Goal: Transaction & Acquisition: Purchase product/service

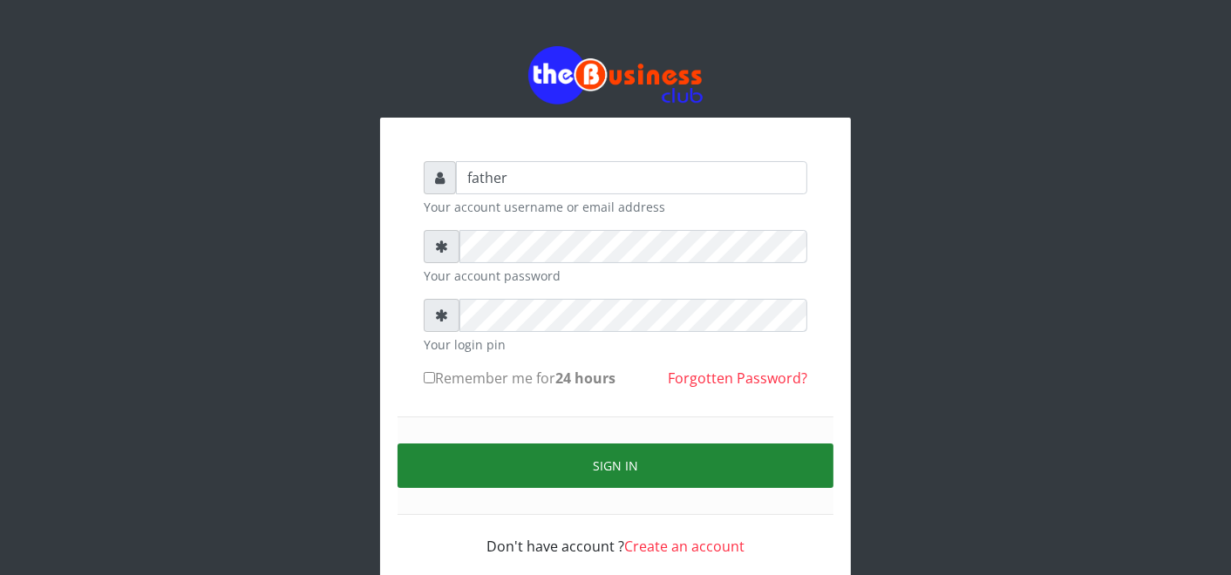
click at [616, 468] on button "Sign in" at bounding box center [616, 466] width 436 height 44
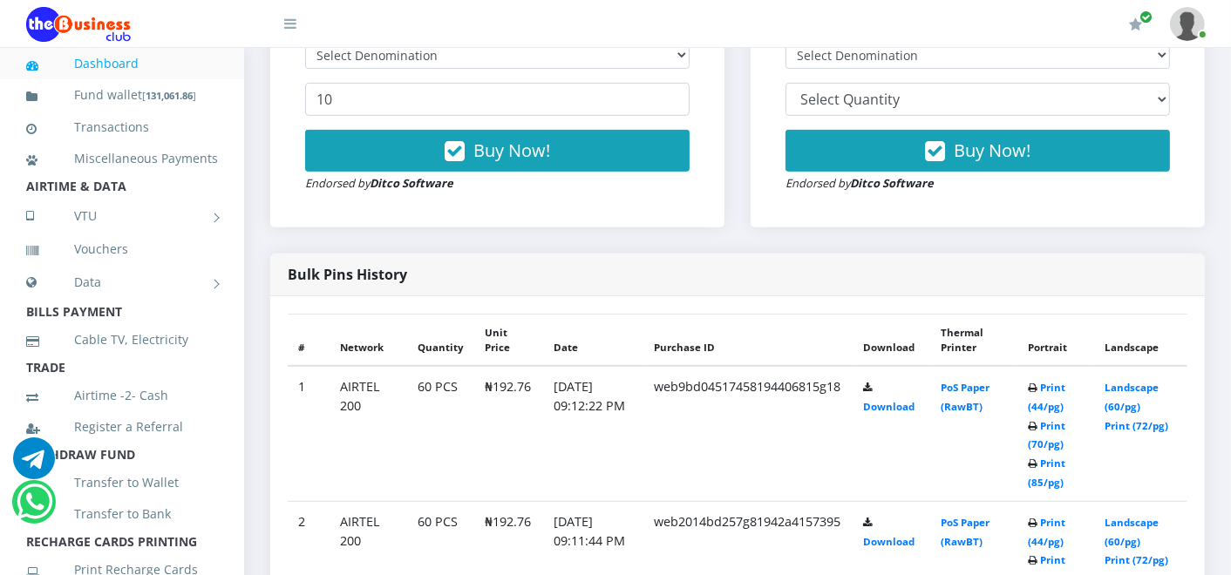
scroll to position [813, 0]
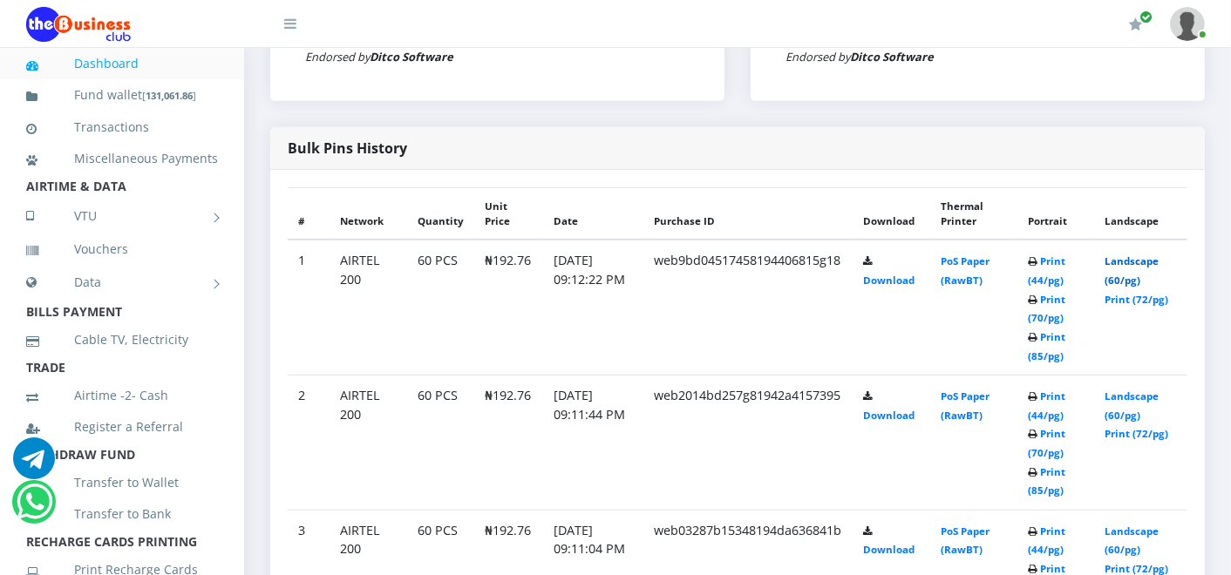
click at [1136, 259] on link "Landscape (60/pg)" at bounding box center [1132, 271] width 54 height 32
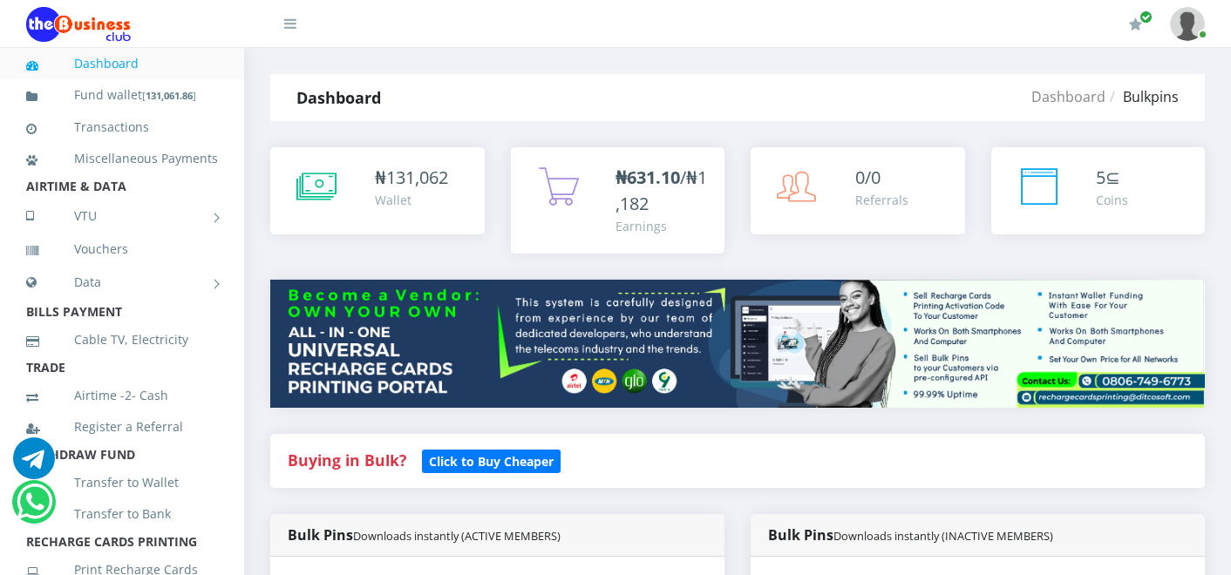
scroll to position [813, 0]
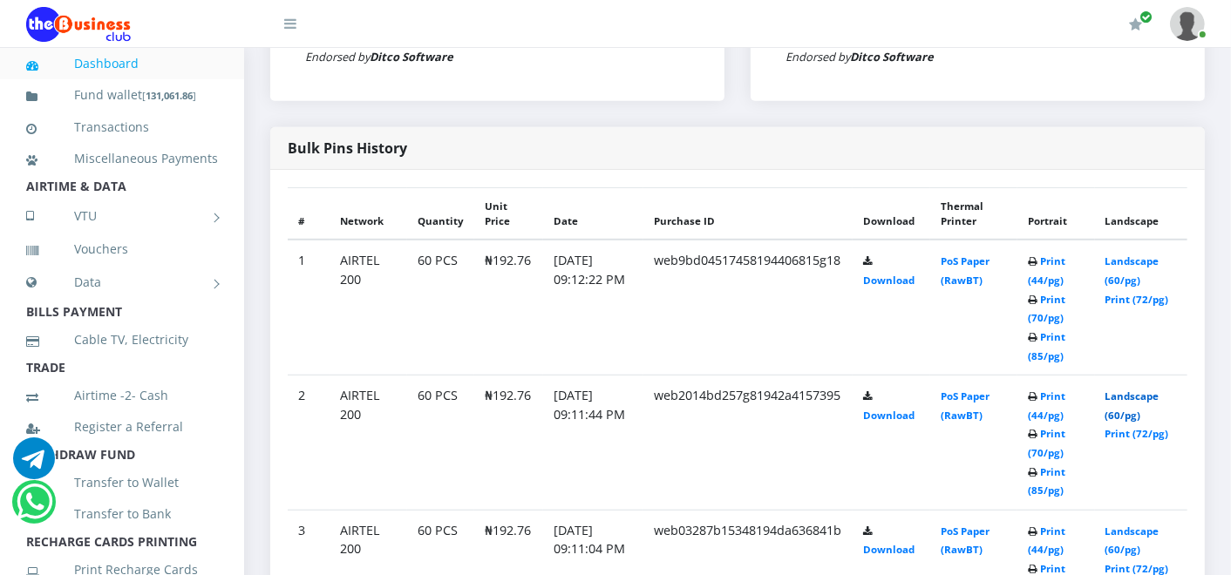
click at [1158, 396] on link "Landscape (60/pg)" at bounding box center [1132, 406] width 54 height 32
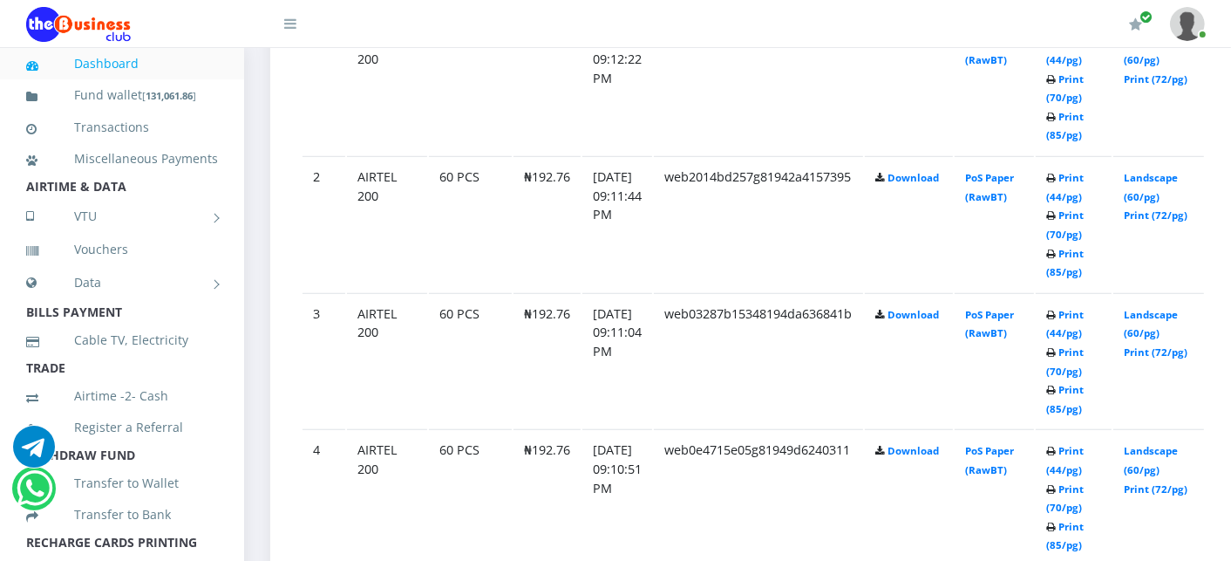
scroll to position [1091, 0]
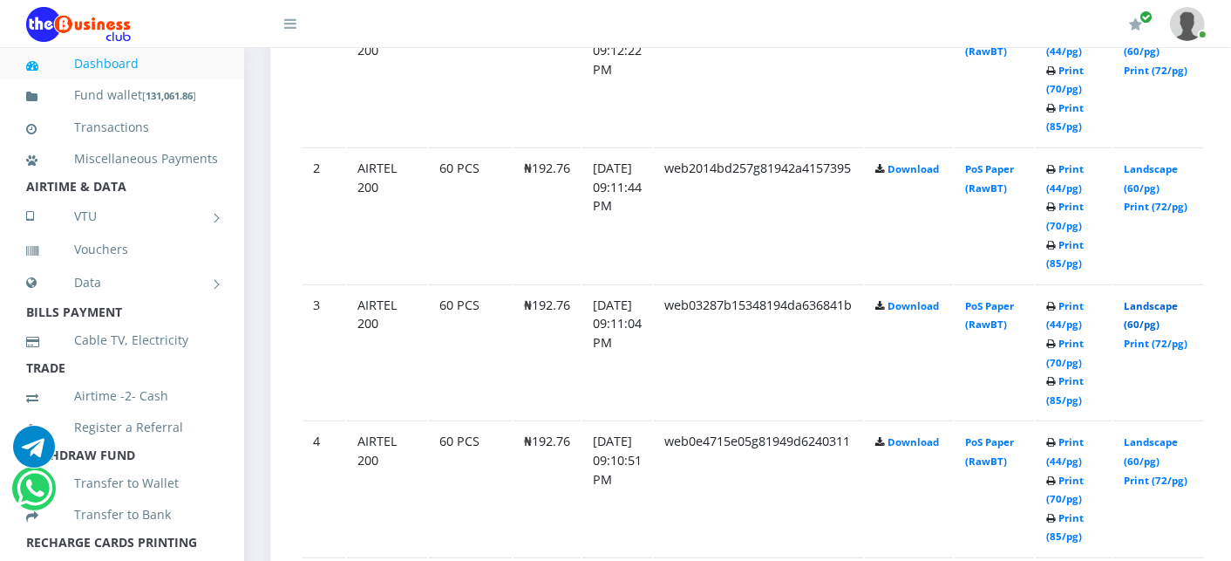
click at [1165, 302] on link "Landscape (60/pg)" at bounding box center [1151, 315] width 54 height 32
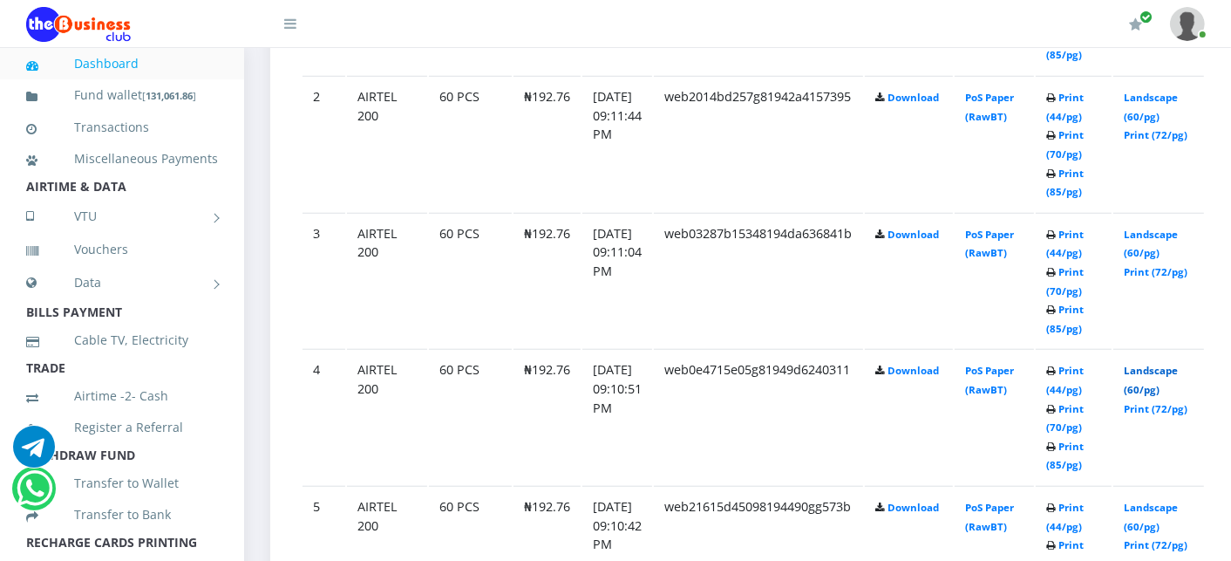
click at [1161, 367] on link "Landscape (60/pg)" at bounding box center [1151, 380] width 54 height 32
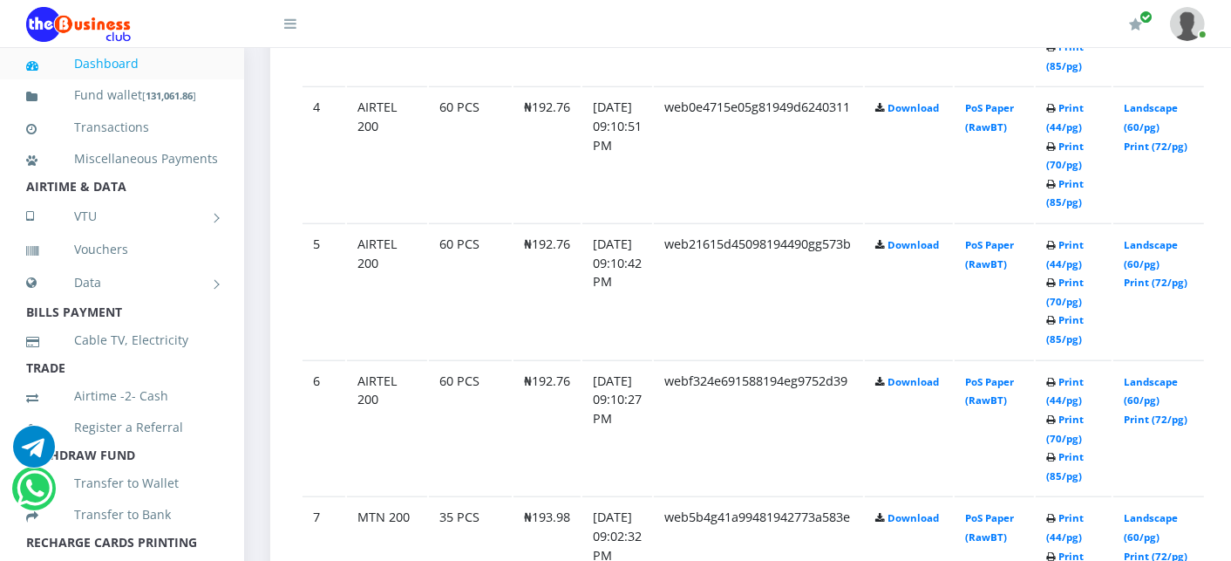
scroll to position [1433, 0]
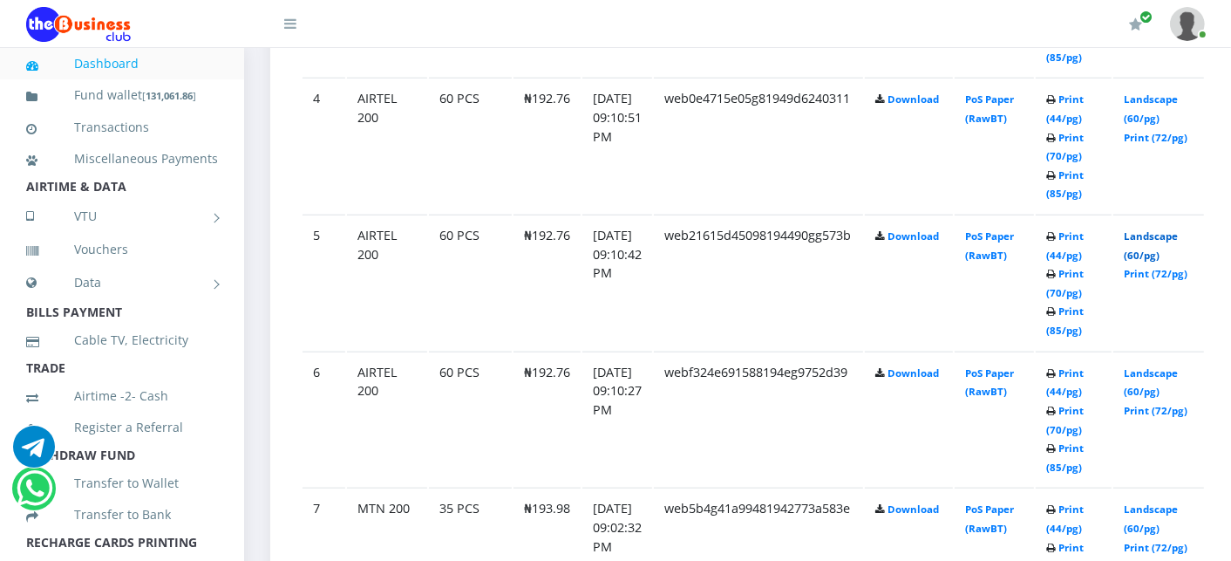
click at [1175, 231] on link "Landscape (60/pg)" at bounding box center [1151, 245] width 54 height 32
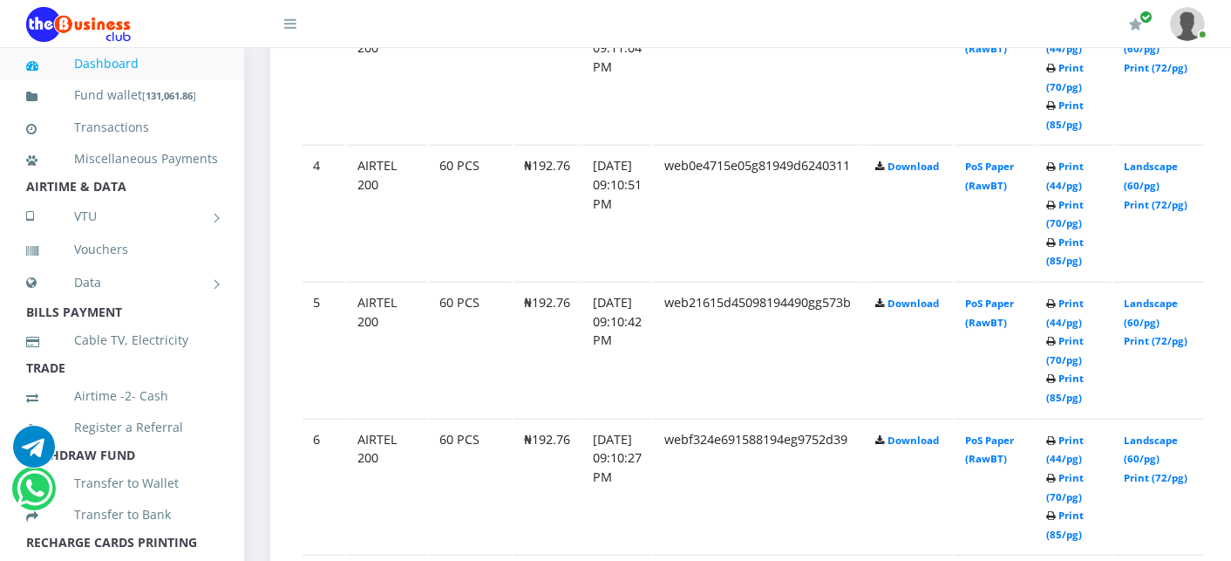
scroll to position [1433, 0]
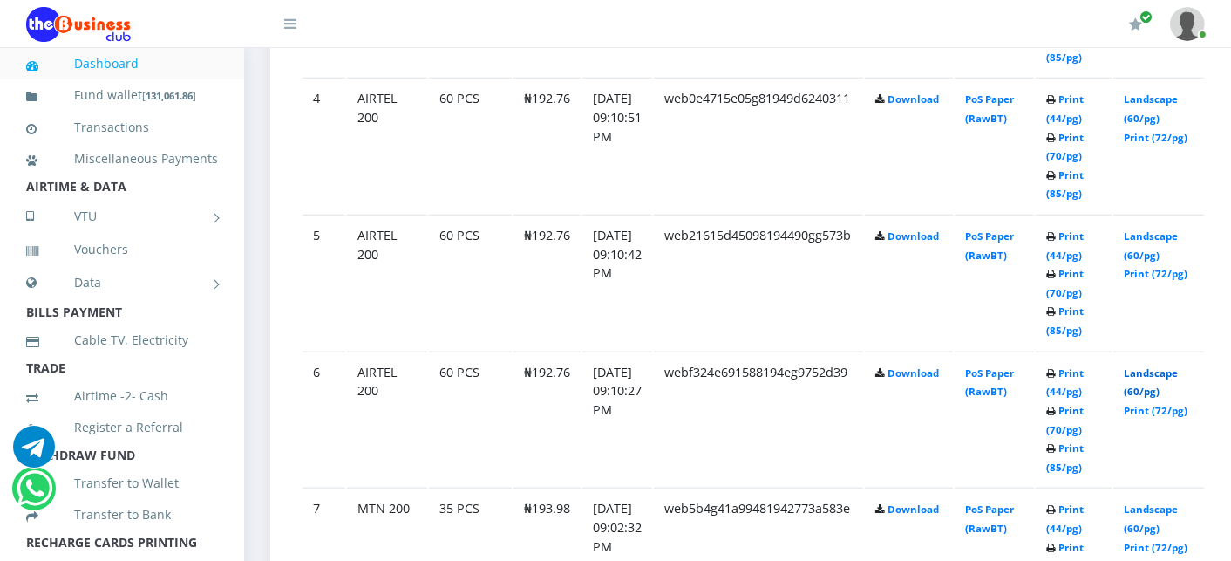
click at [1178, 366] on link "Landscape (60/pg)" at bounding box center [1151, 382] width 54 height 32
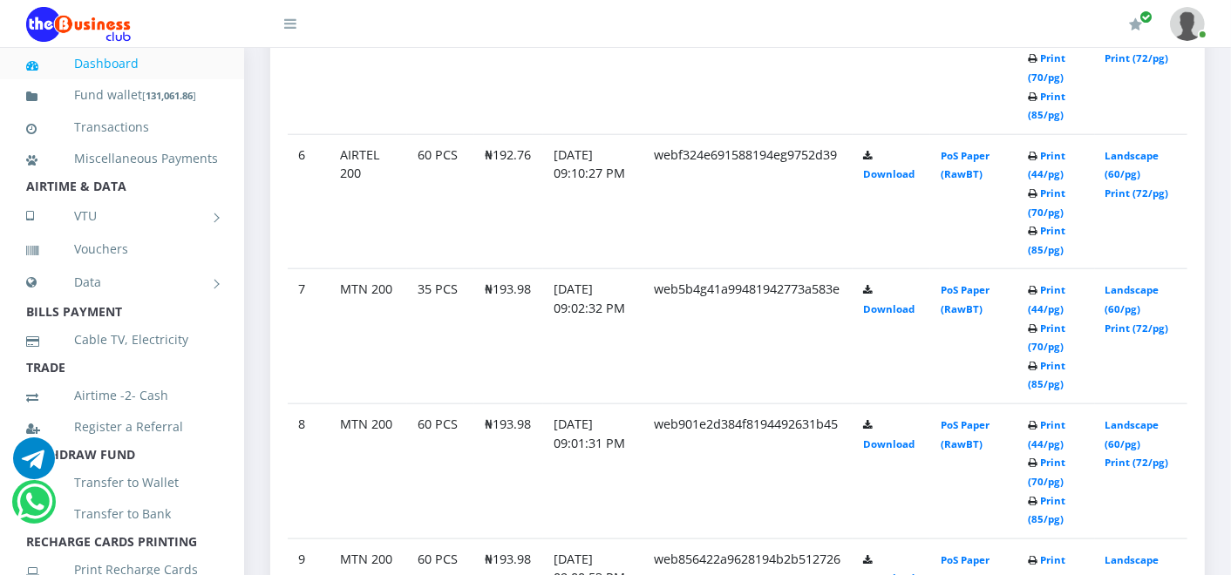
scroll to position [1631, 0]
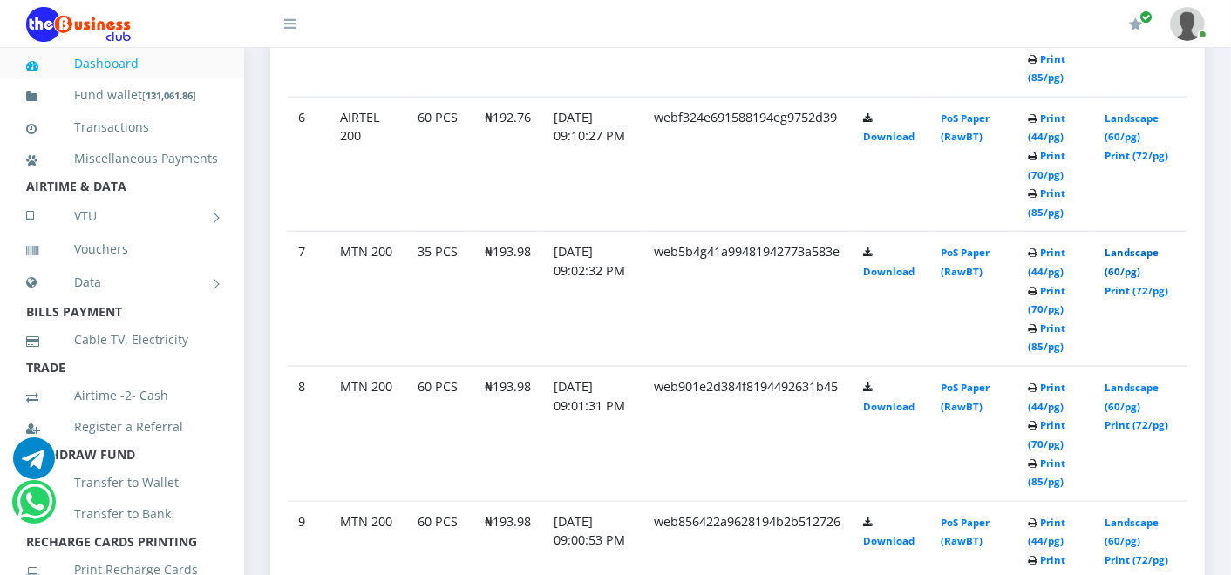
click at [1154, 249] on link "Landscape (60/pg)" at bounding box center [1132, 262] width 54 height 32
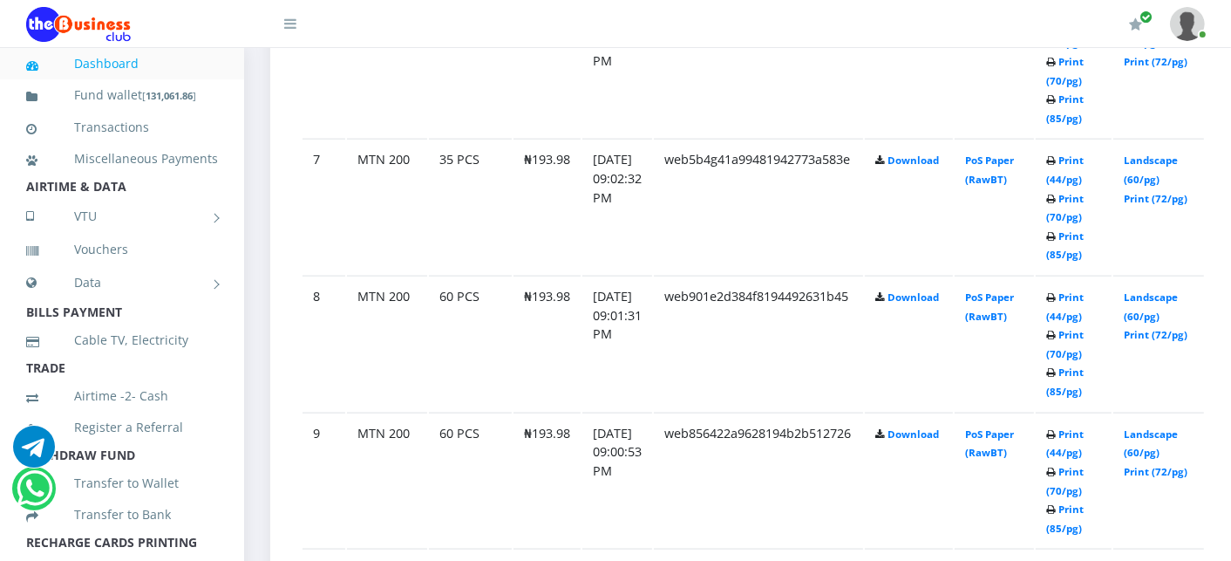
scroll to position [1785, 0]
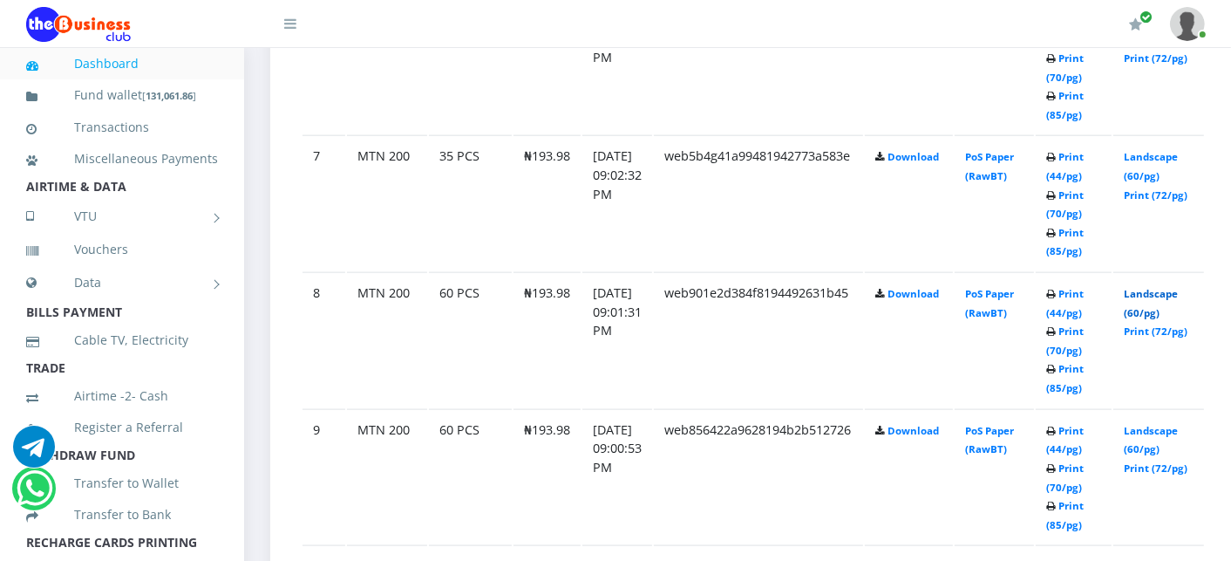
click at [1162, 288] on link "Landscape (60/pg)" at bounding box center [1151, 303] width 54 height 32
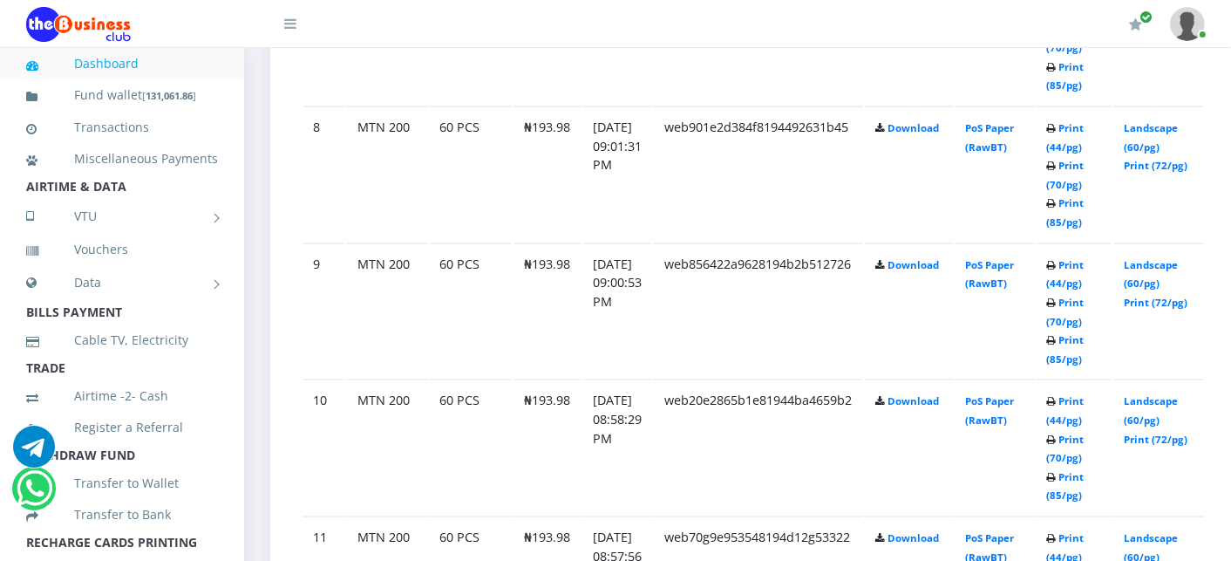
scroll to position [2029, 0]
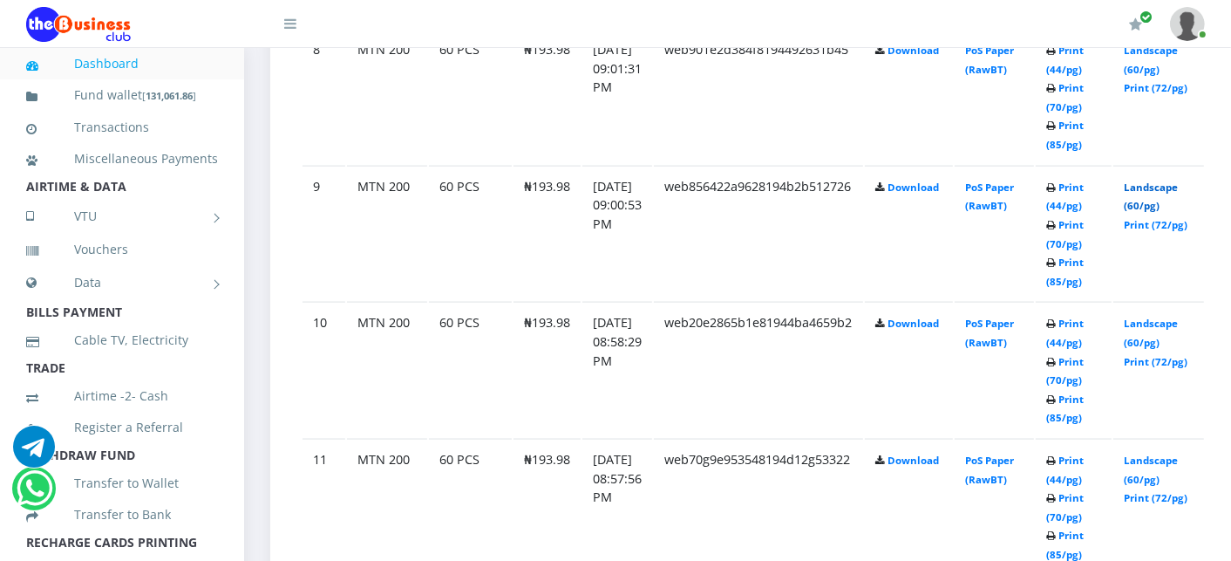
click at [1178, 180] on link "Landscape (60/pg)" at bounding box center [1151, 196] width 54 height 32
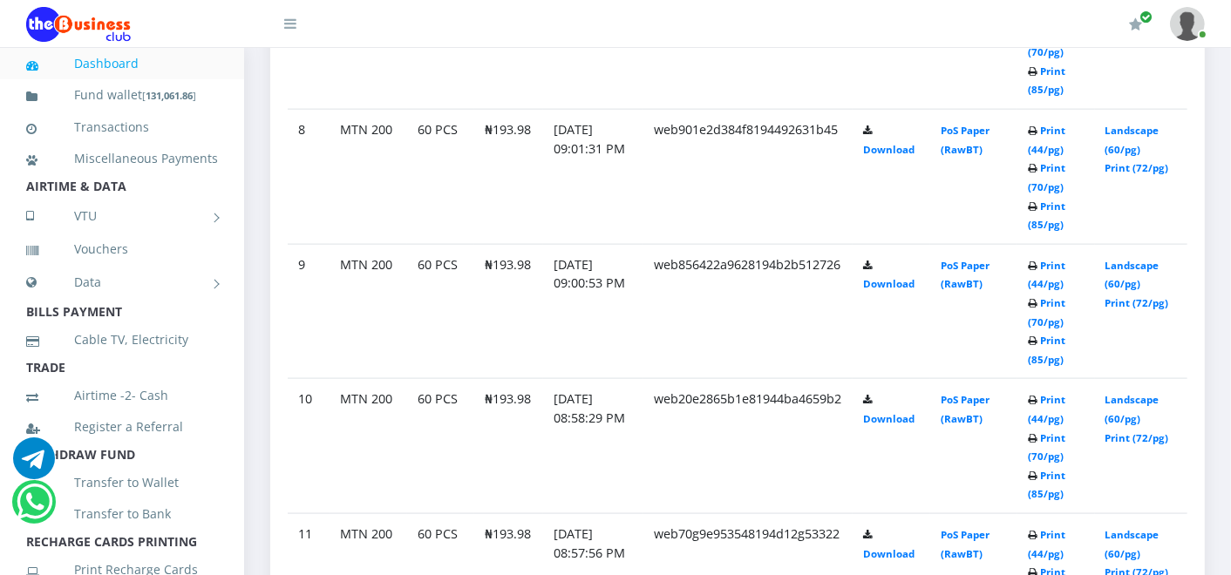
scroll to position [1916, 0]
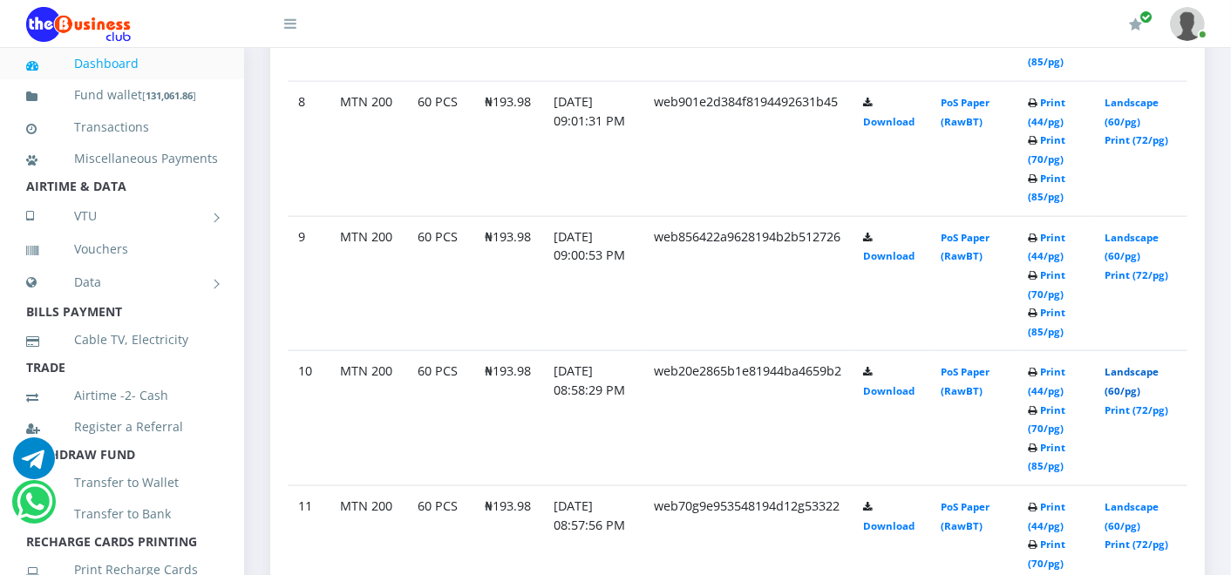
click at [1142, 365] on link "Landscape (60/pg)" at bounding box center [1132, 381] width 54 height 32
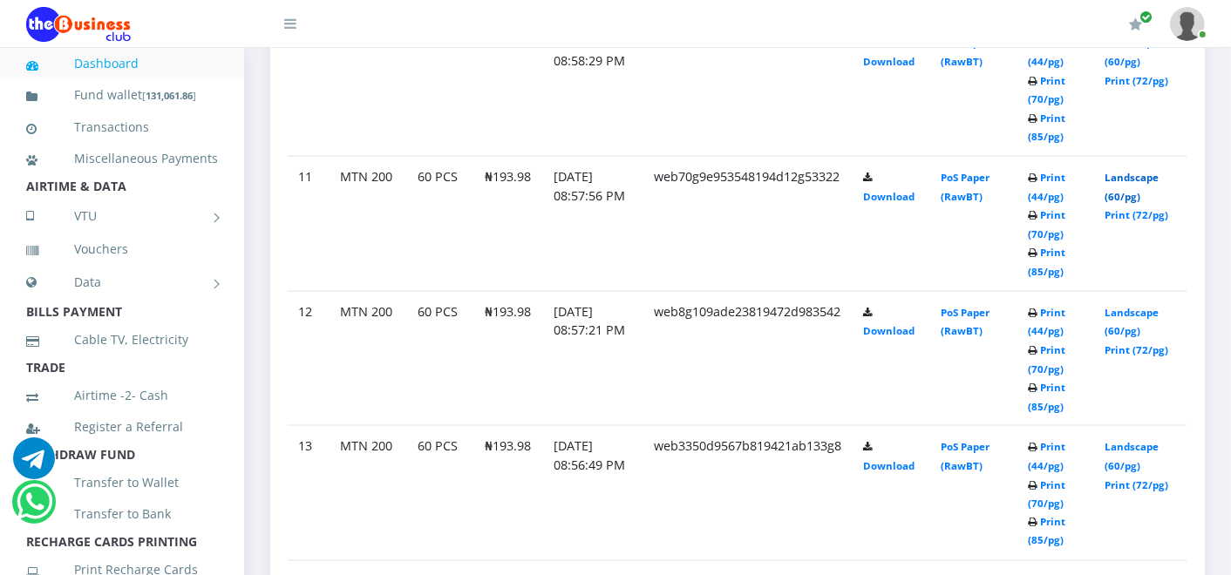
click at [1144, 176] on link "Landscape (60/pg)" at bounding box center [1132, 187] width 54 height 32
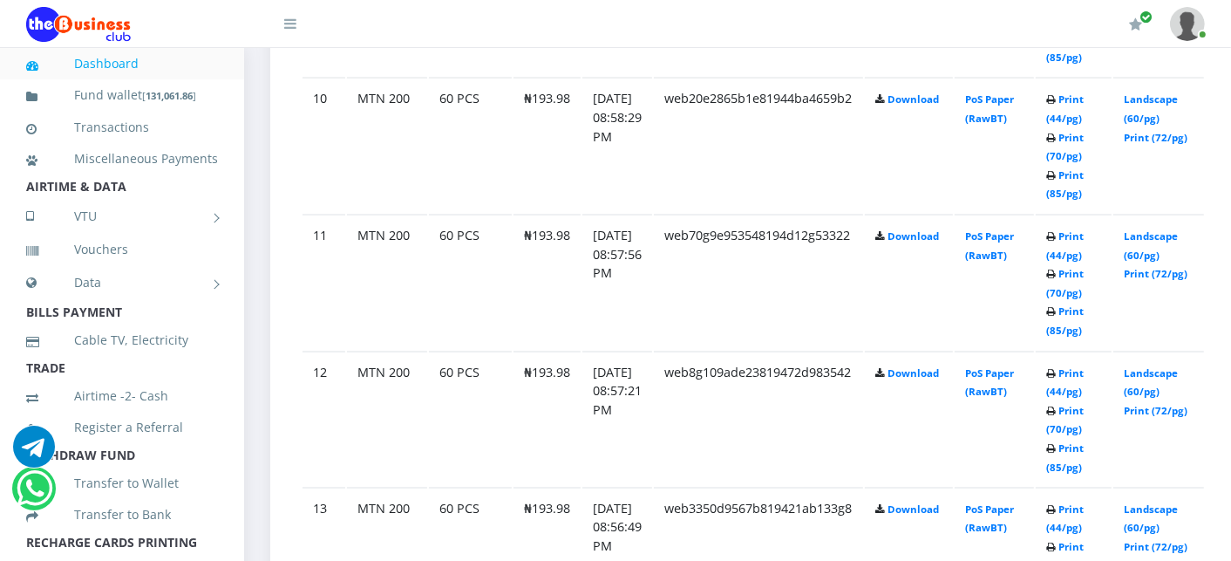
scroll to position [2246, 0]
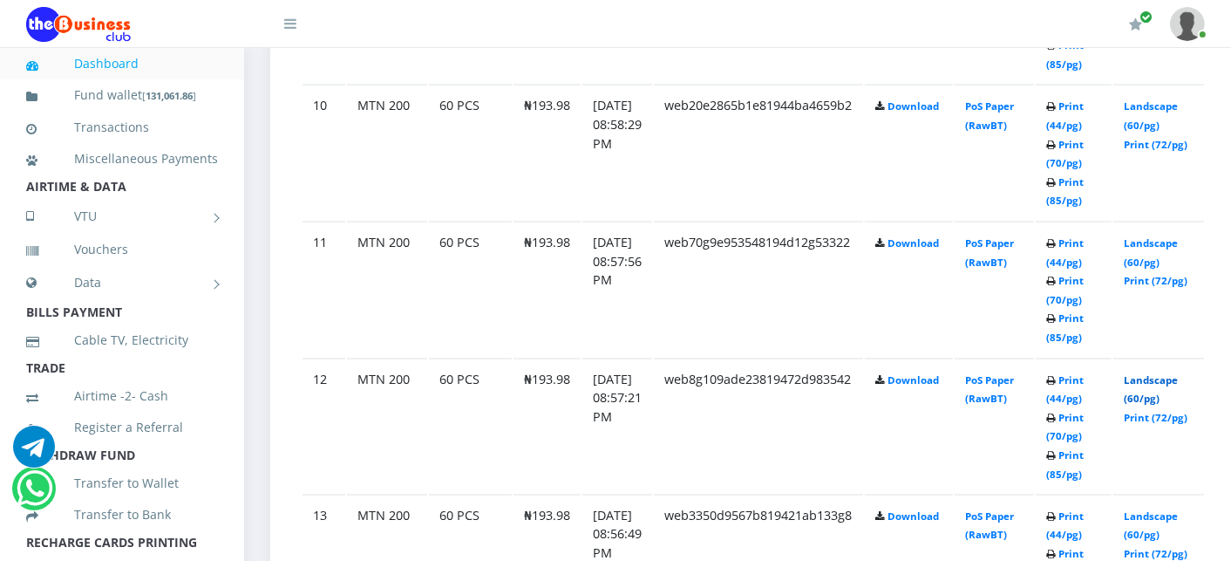
click at [1178, 373] on link "Landscape (60/pg)" at bounding box center [1151, 389] width 54 height 32
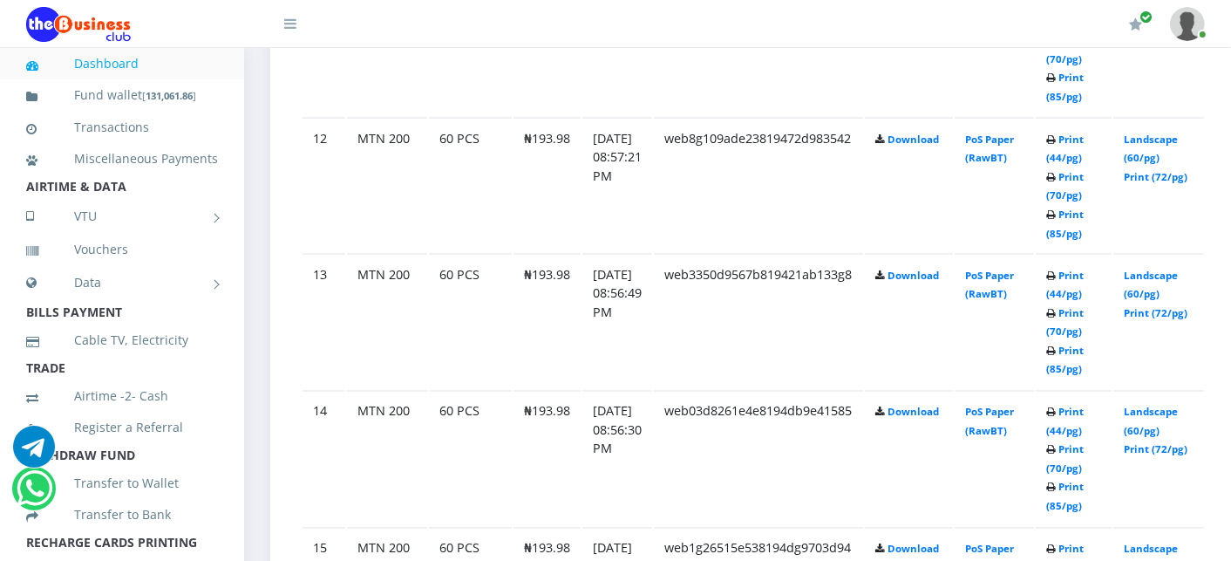
scroll to position [2489, 0]
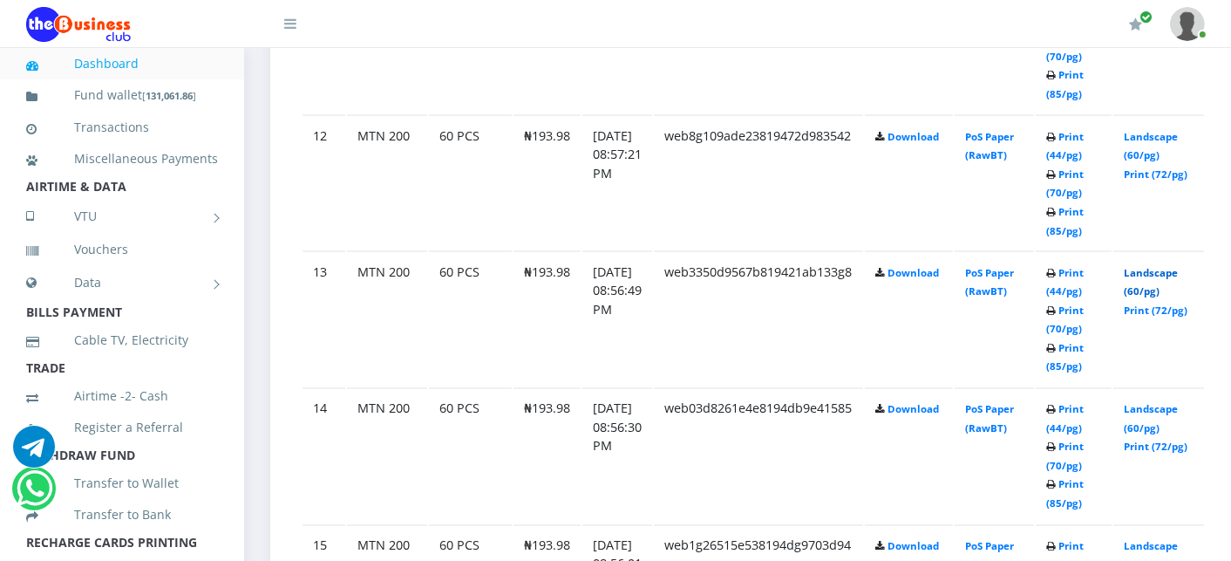
click at [1178, 266] on link "Landscape (60/pg)" at bounding box center [1151, 282] width 54 height 32
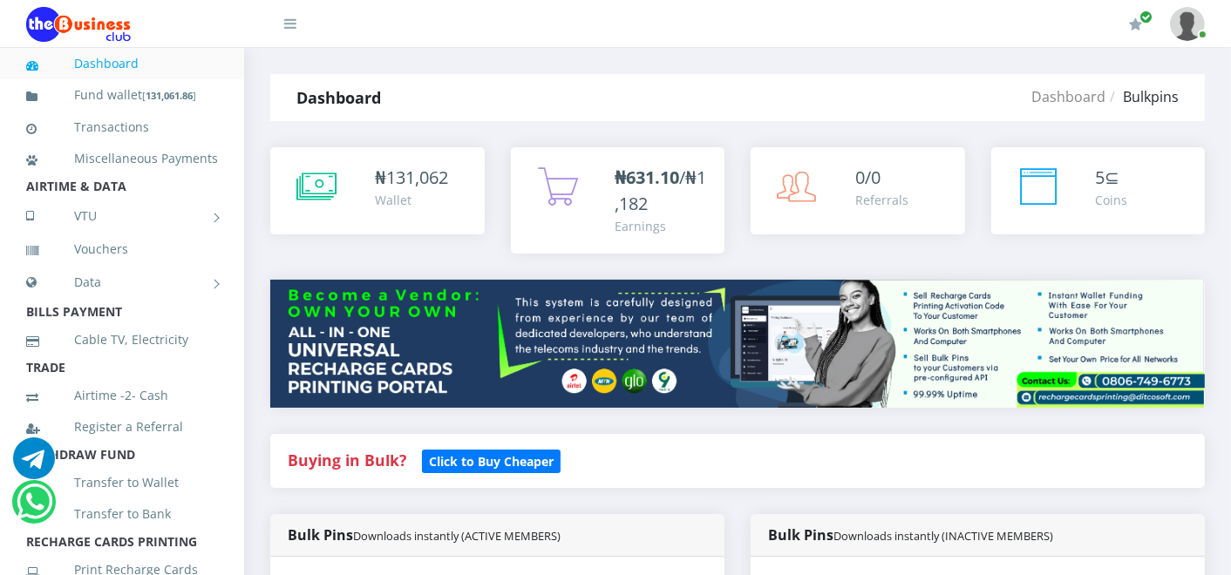
scroll to position [2596, 0]
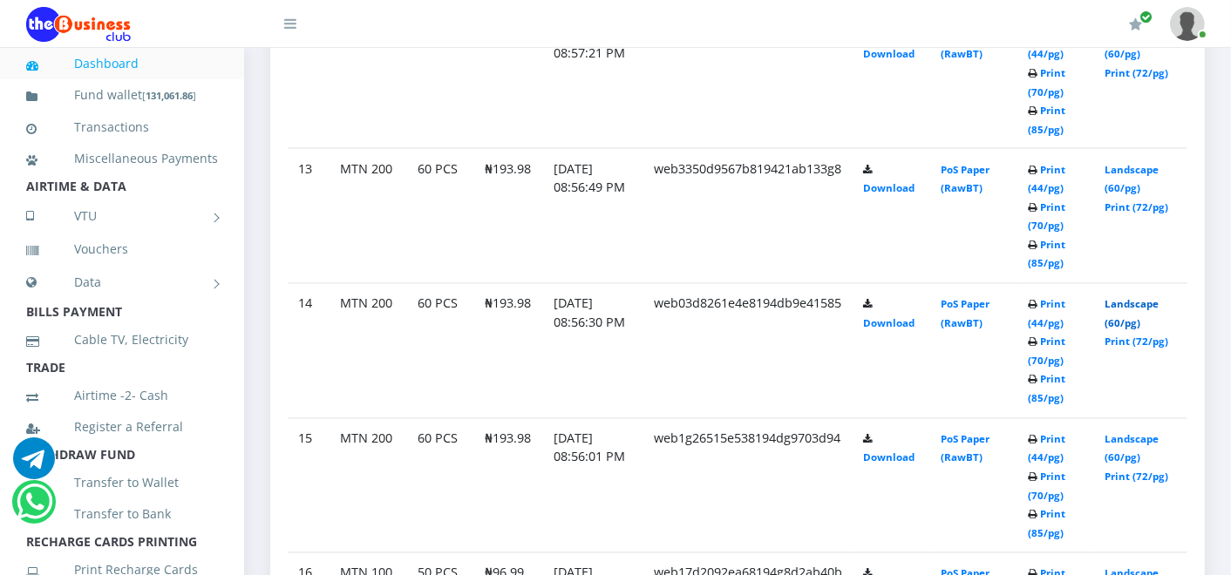
click at [1146, 301] on link "Landscape (60/pg)" at bounding box center [1132, 314] width 54 height 32
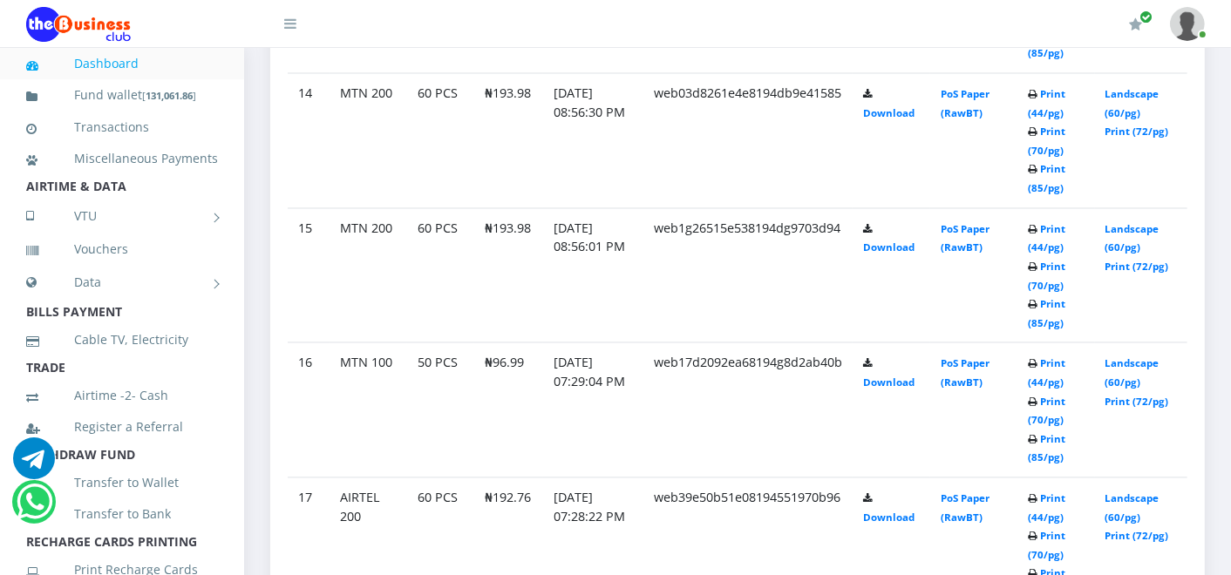
scroll to position [2838, 0]
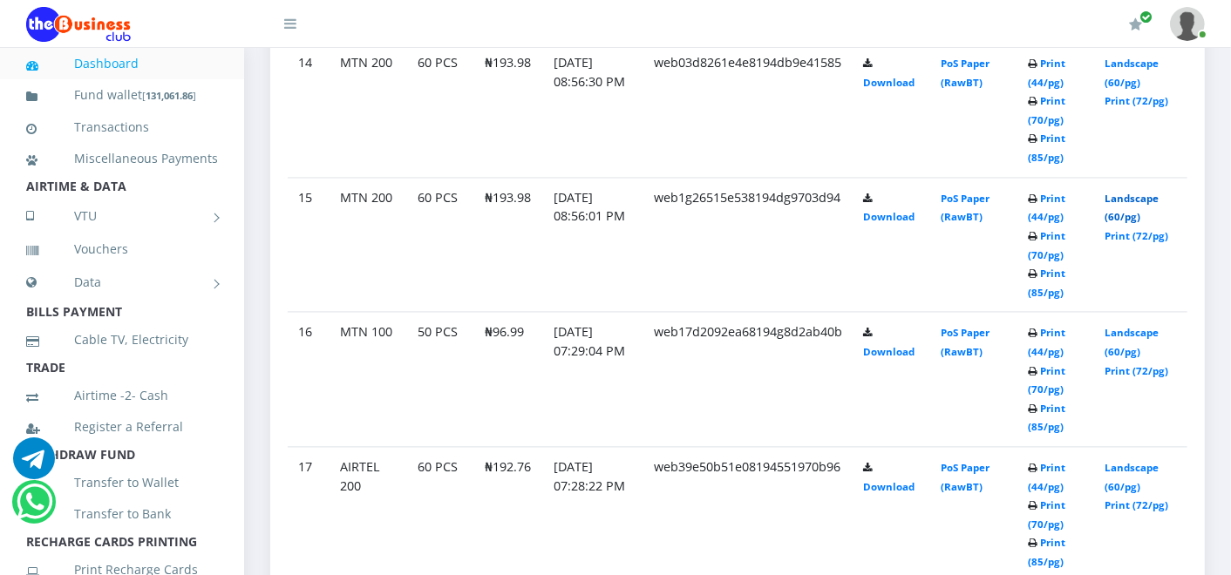
click at [1145, 194] on link "Landscape (60/pg)" at bounding box center [1132, 208] width 54 height 32
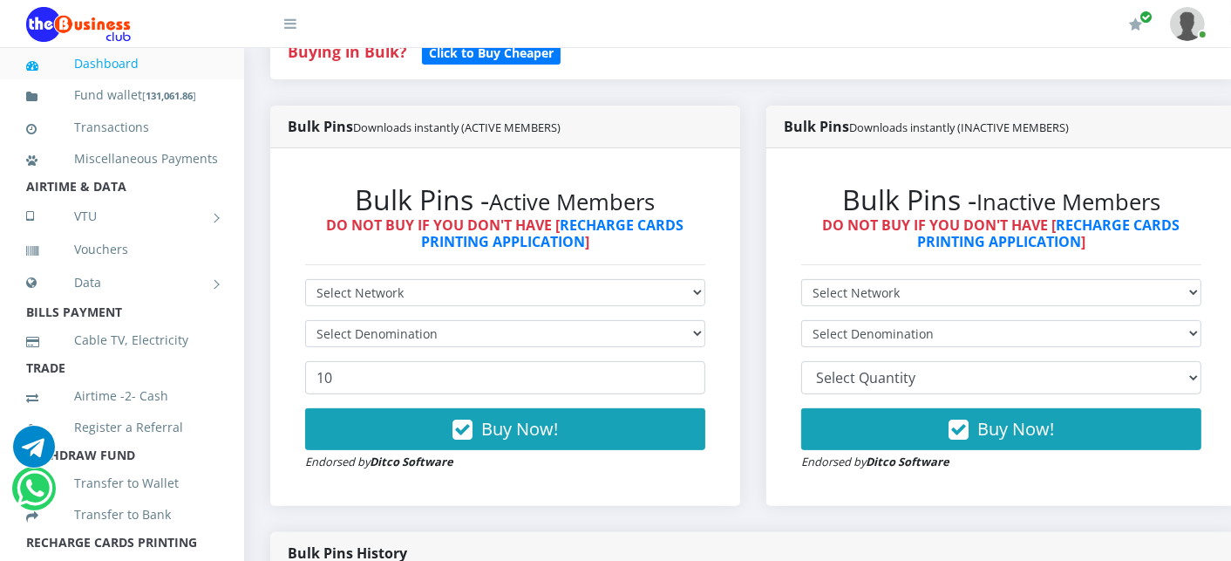
scroll to position [447, 0]
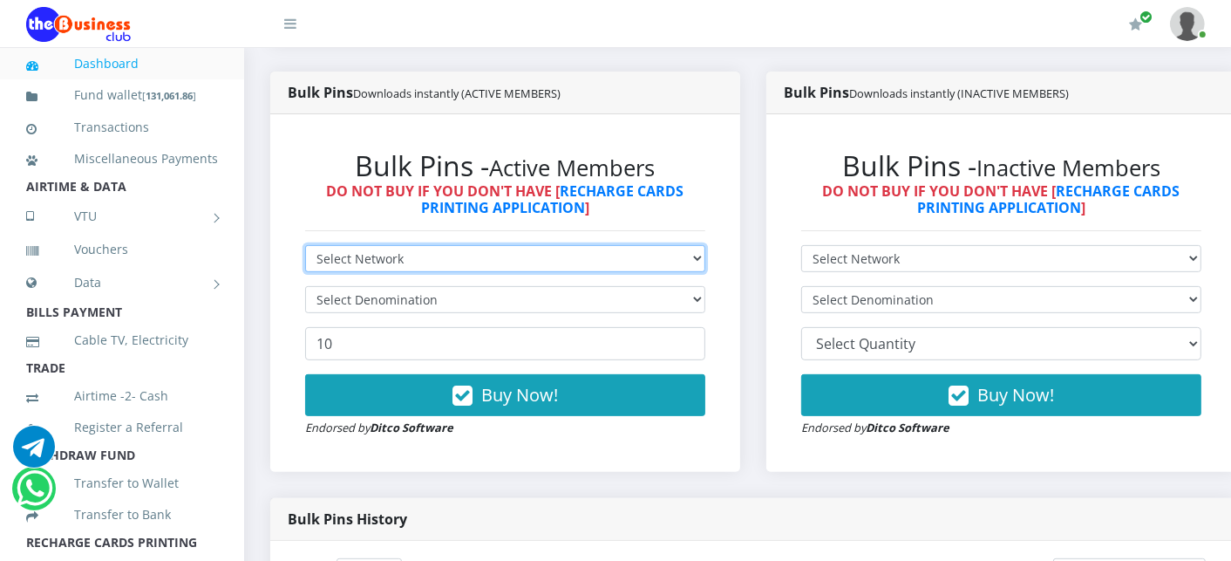
click at [384, 255] on select "Select Network MTN Globacom 9Mobile Airtel" at bounding box center [505, 258] width 400 height 27
select select "MTN"
click at [305, 247] on select "Select Network MTN Globacom 9Mobile Airtel" at bounding box center [505, 258] width 400 height 27
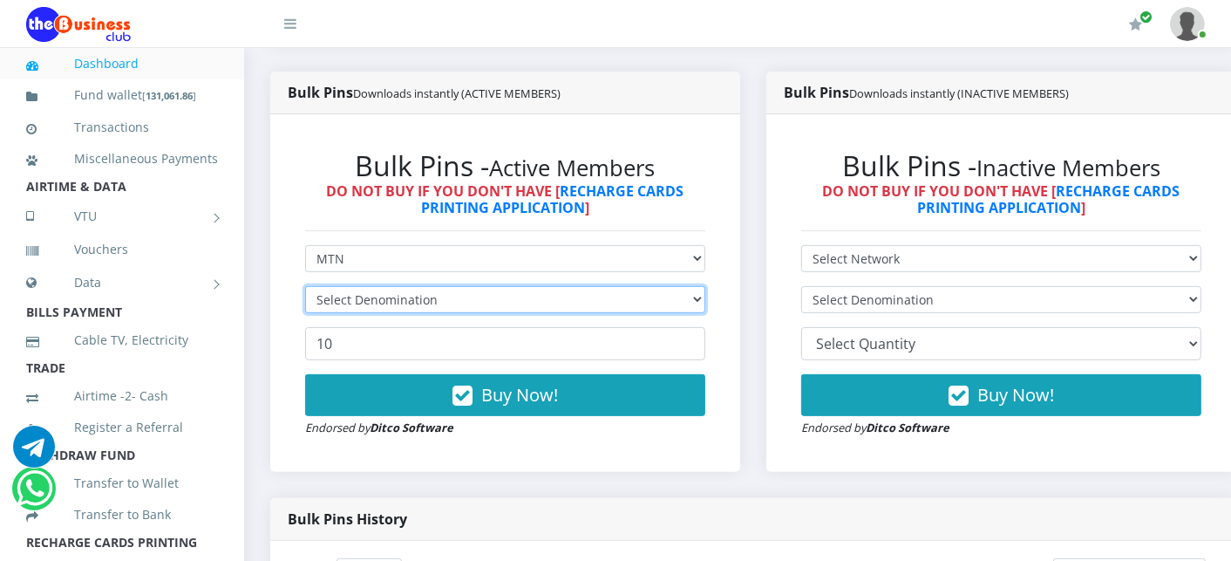
click at [367, 295] on select "Select Denomination" at bounding box center [505, 299] width 400 height 27
select select "969.9-1000"
click at [305, 288] on select "Select Denomination MTN NGN100 - ₦96.99 MTN NGN200 - ₦193.98 MTN NGN400 - ₦387.…" at bounding box center [505, 299] width 400 height 27
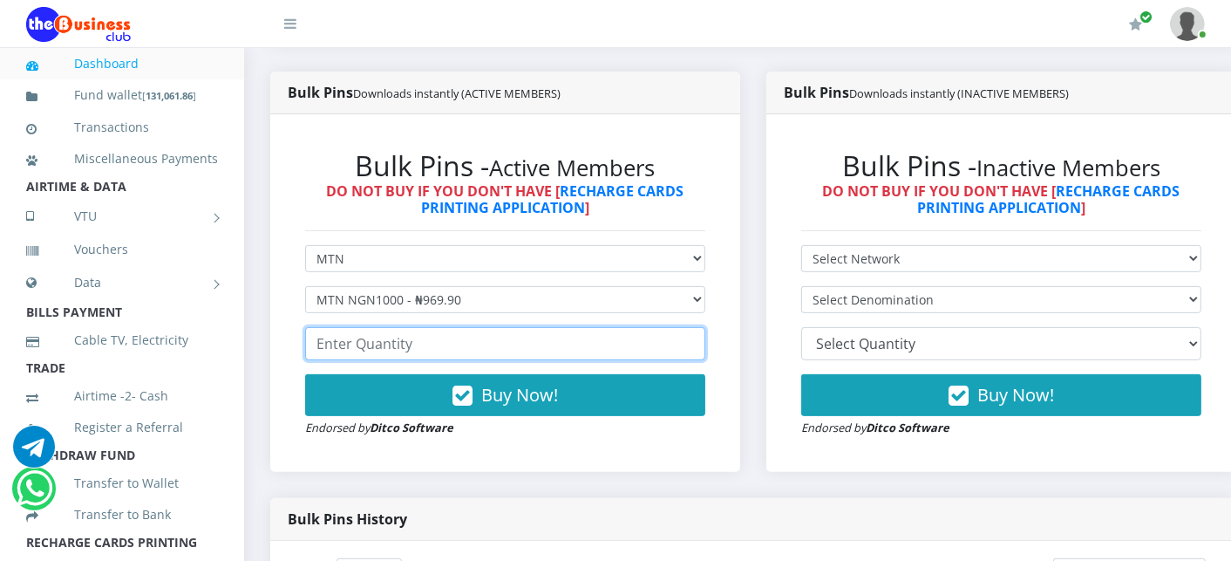
click at [361, 341] on input "number" at bounding box center [505, 343] width 400 height 33
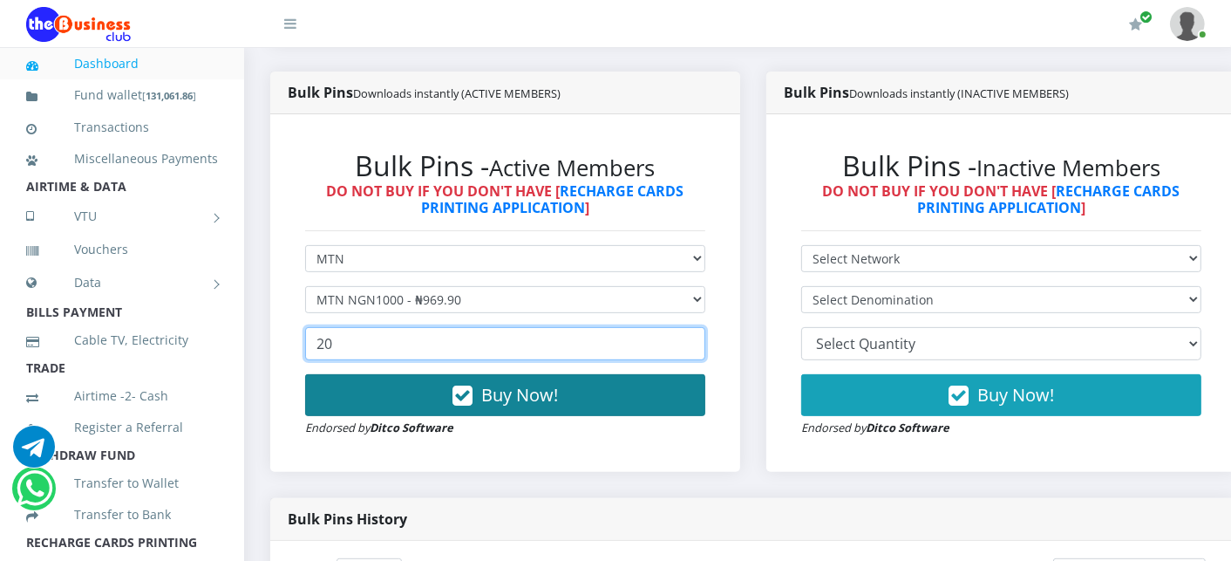
type input "20"
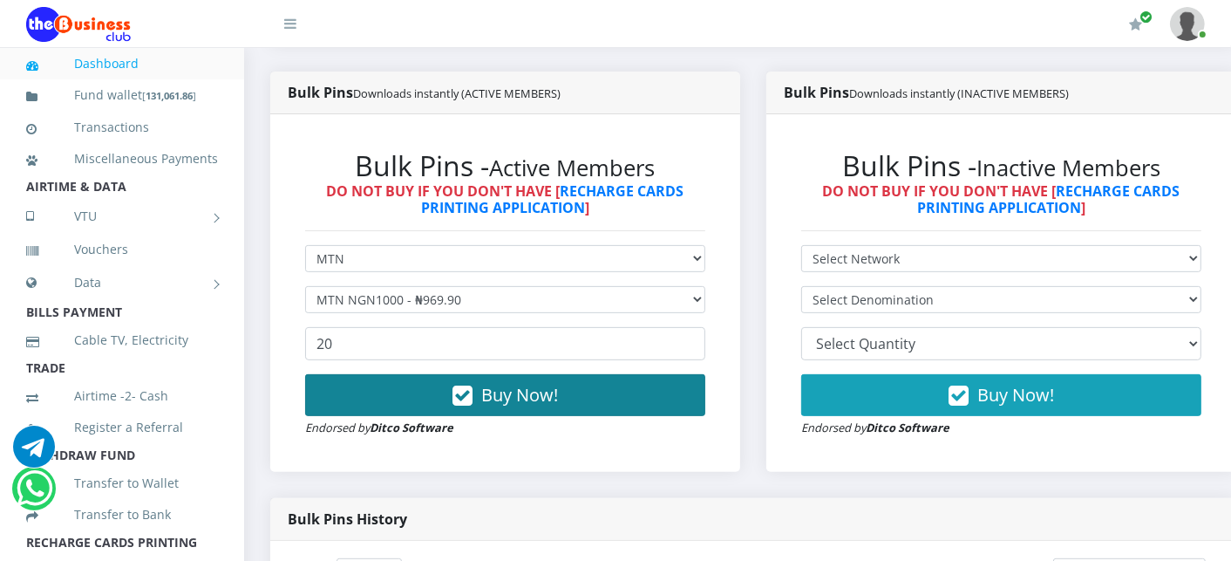
click at [371, 384] on button "Buy Now!" at bounding box center [505, 395] width 400 height 42
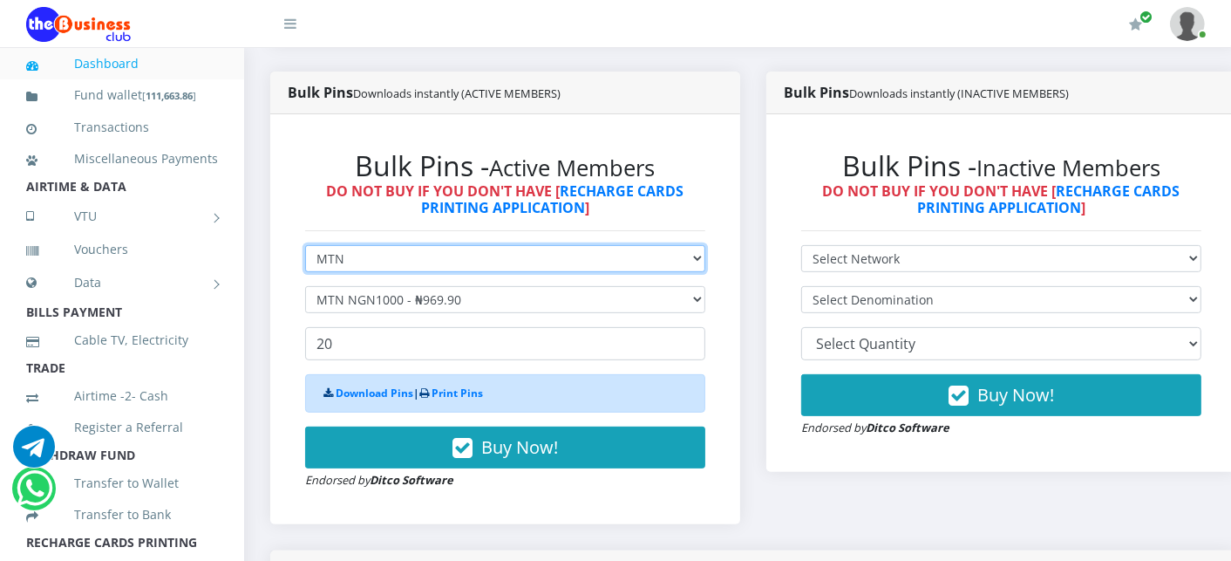
click at [355, 258] on select "Select Network MTN Globacom 9Mobile Airtel" at bounding box center [505, 258] width 400 height 27
select select "Airtel"
click at [305, 247] on select "Select Network MTN Globacom 9Mobile Airtel" at bounding box center [505, 258] width 400 height 27
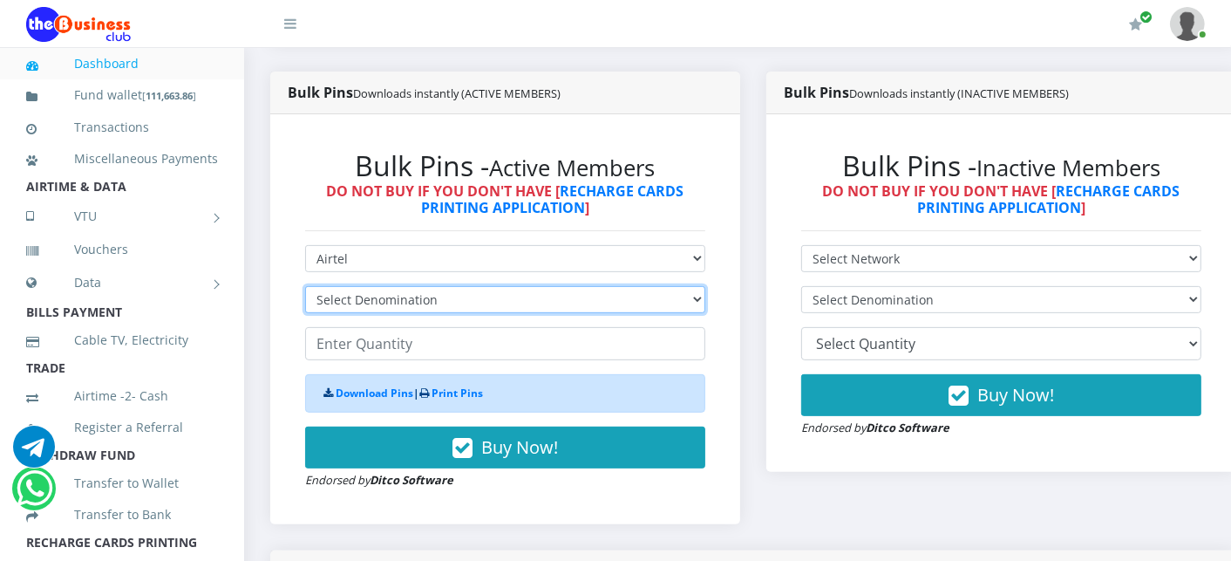
click at [355, 300] on select "Select Denomination Airtel NGN100 - ₦96.38 Airtel NGN200 - ₦192.76 Airtel NGN50…" at bounding box center [505, 299] width 400 height 27
select select "963.8-1000"
click at [305, 288] on select "Select Denomination Airtel NGN100 - ₦96.38 Airtel NGN200 - ₦192.76 Airtel NGN50…" at bounding box center [505, 299] width 400 height 27
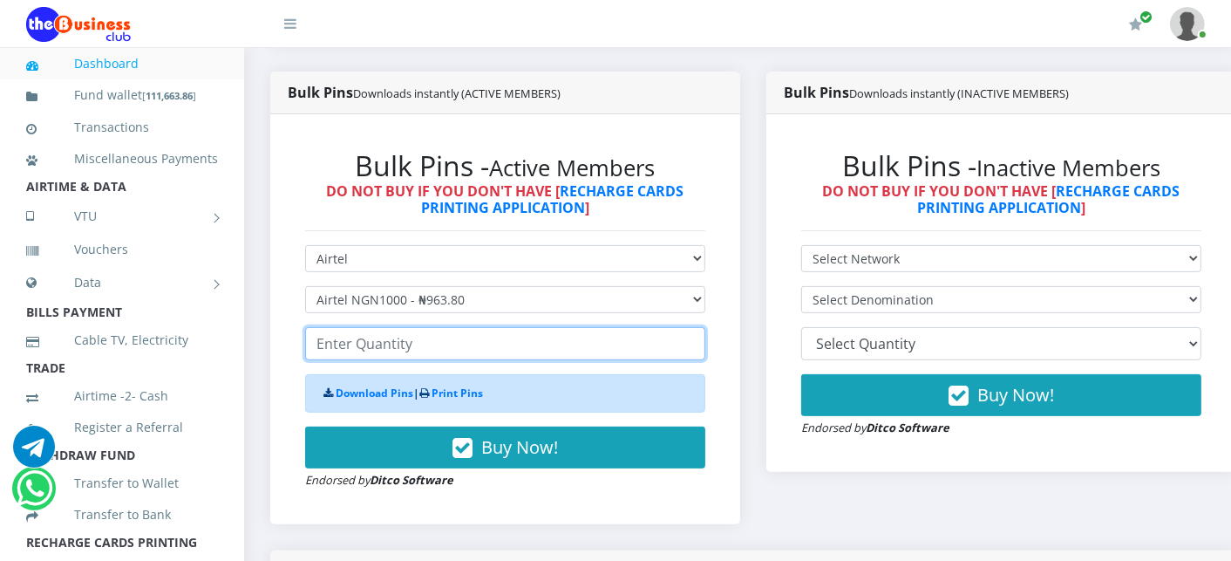
click at [359, 343] on input "number" at bounding box center [505, 343] width 400 height 33
type input "2"
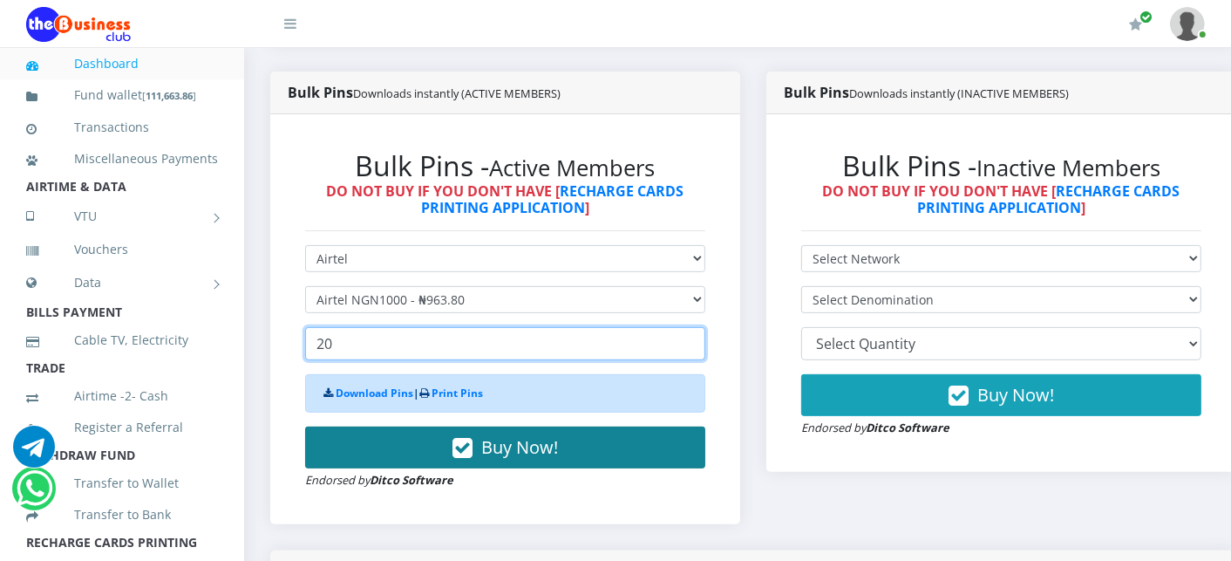
type input "20"
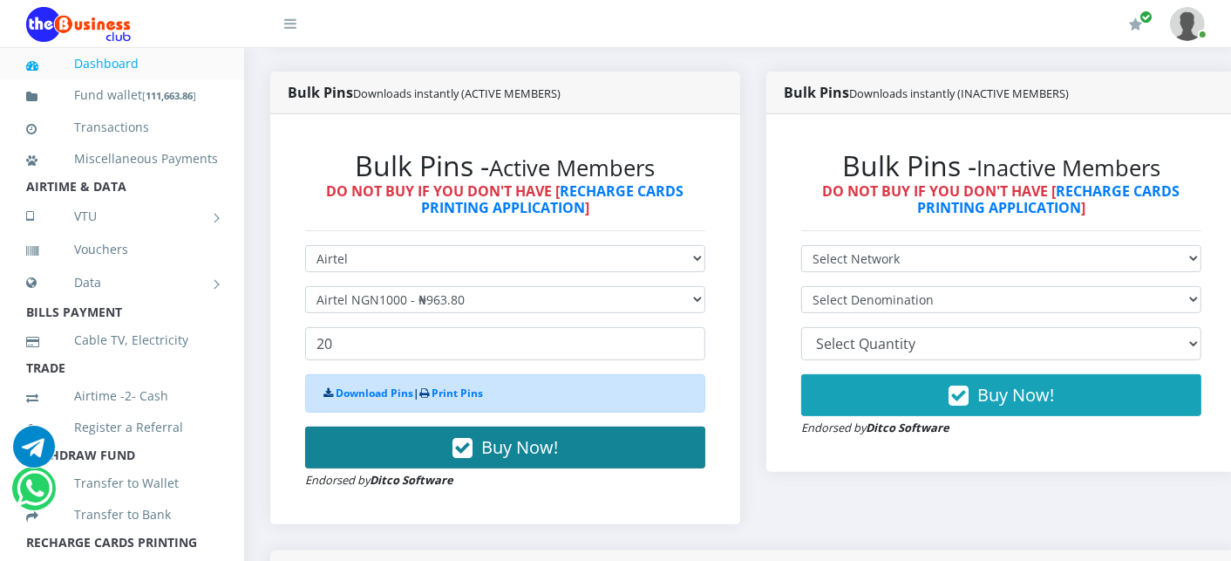
click at [368, 443] on button "Buy Now!" at bounding box center [505, 447] width 400 height 42
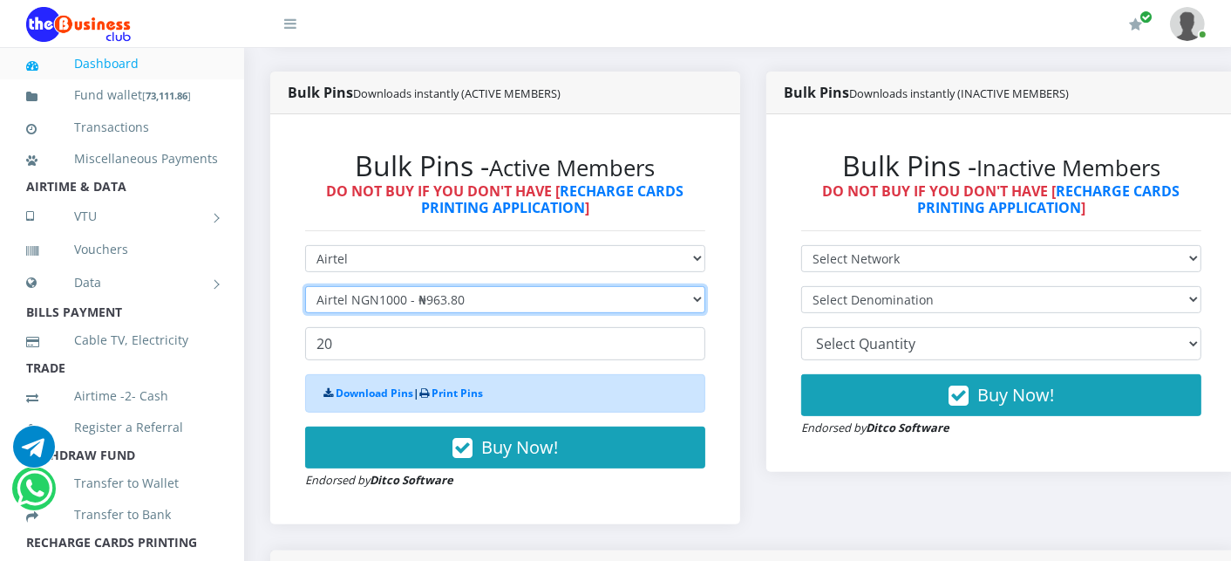
click at [395, 300] on select "Select Denomination Airtel NGN100 - ₦96.38 Airtel NGN200 - ₦192.76 Airtel NGN50…" at bounding box center [505, 299] width 400 height 27
select select "481.9-500"
click at [305, 288] on select "Select Denomination Airtel NGN100 - ₦96.38 Airtel NGN200 - ₦192.76 Airtel NGN50…" at bounding box center [505, 299] width 400 height 27
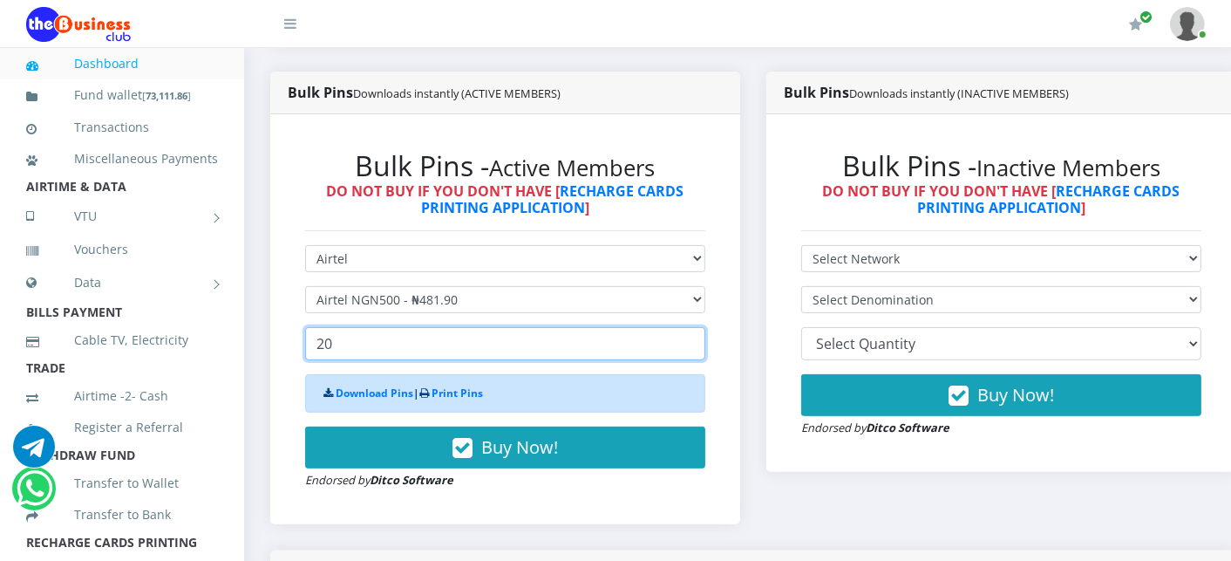
click at [335, 349] on input "20" at bounding box center [505, 343] width 400 height 33
type input "2"
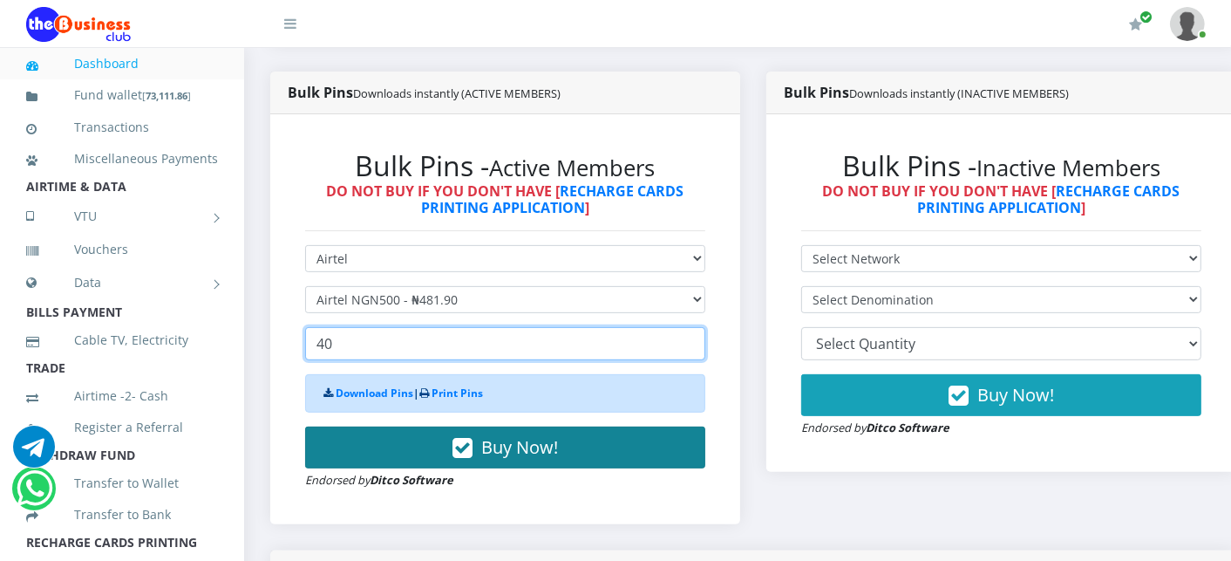
type input "40"
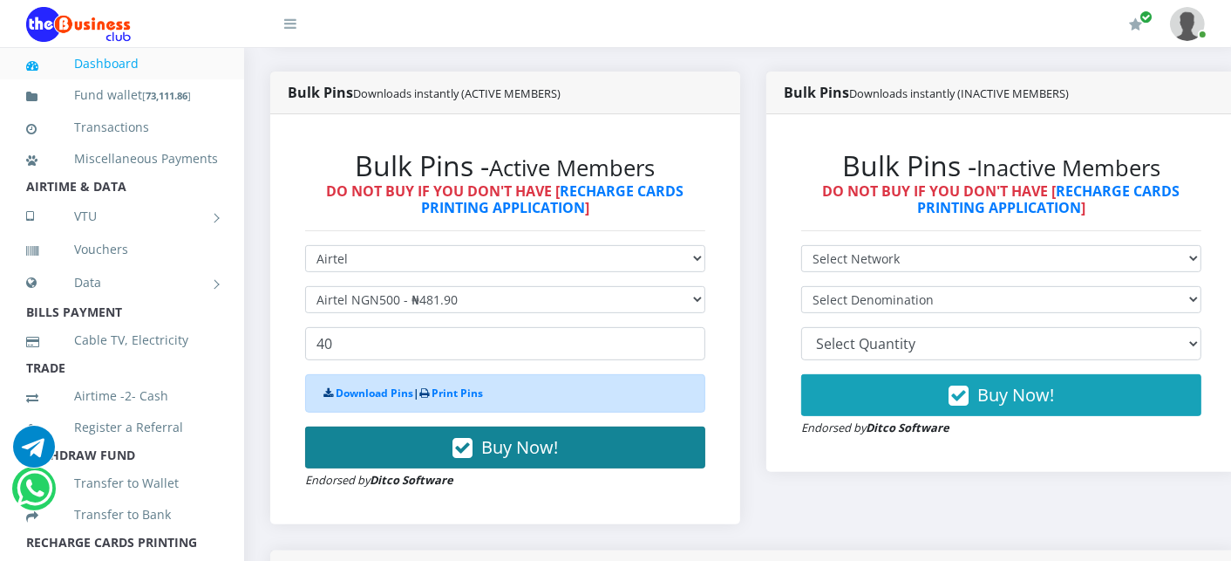
click at [355, 463] on button "Buy Now!" at bounding box center [505, 447] width 400 height 42
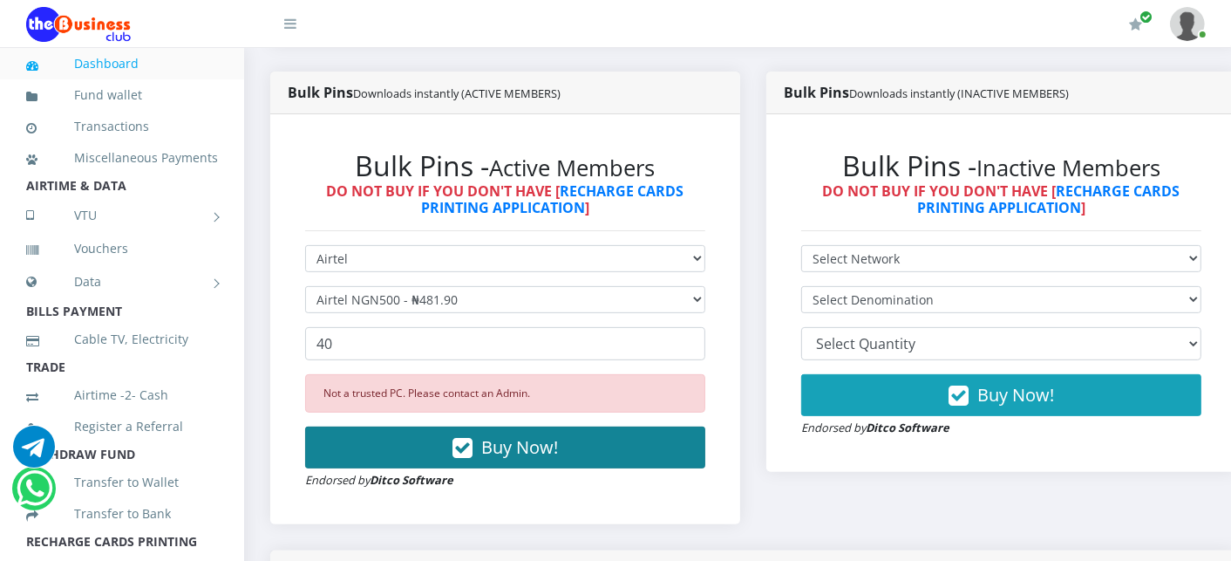
scroll to position [429, 0]
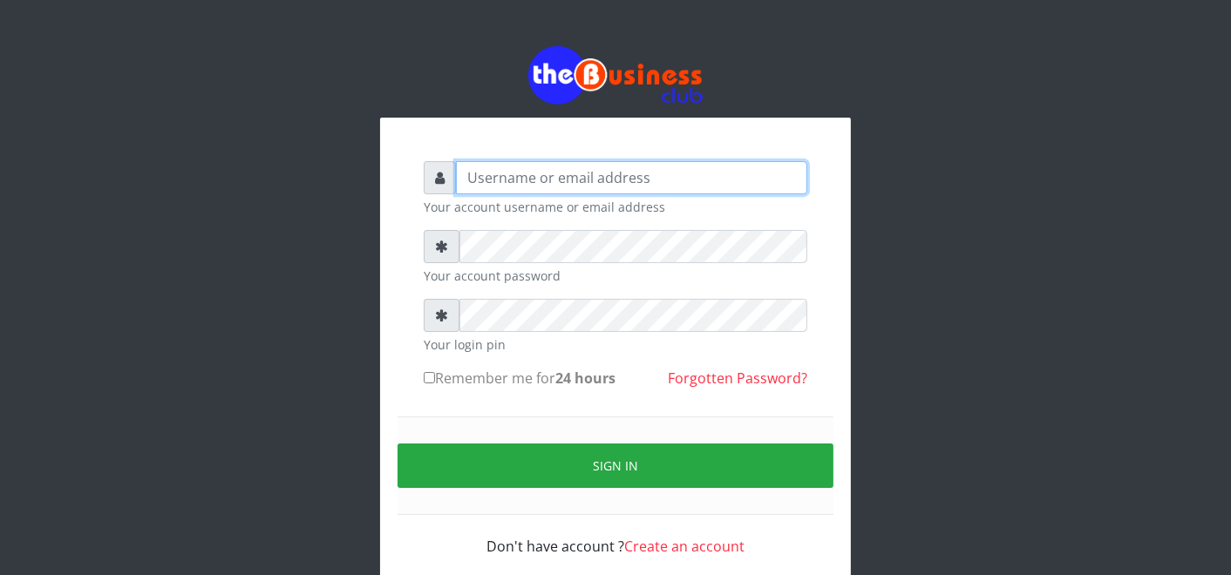
click at [587, 184] on input "text" at bounding box center [631, 177] width 351 height 33
type input "father"
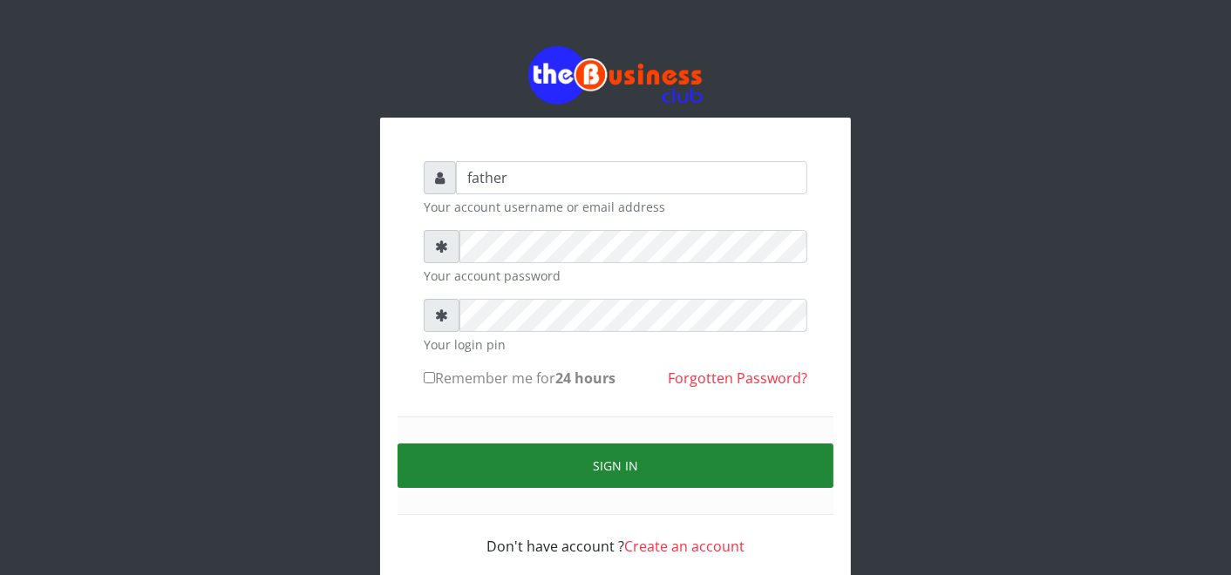
click at [613, 450] on button "Sign in" at bounding box center [616, 466] width 436 height 44
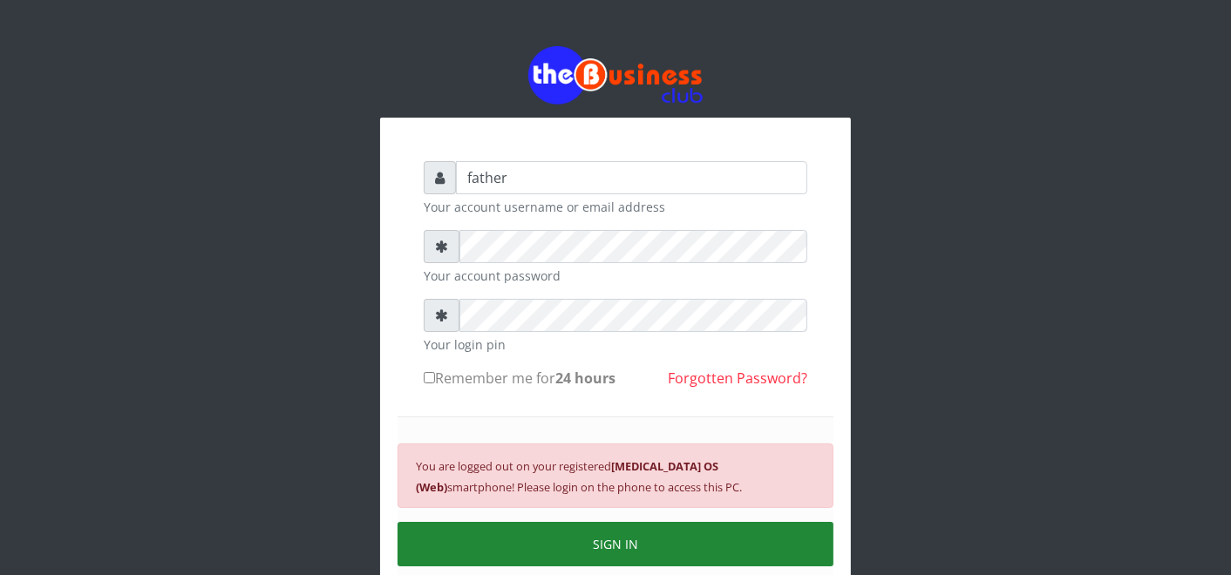
click at [598, 528] on button "SIGN IN" at bounding box center [616, 544] width 436 height 44
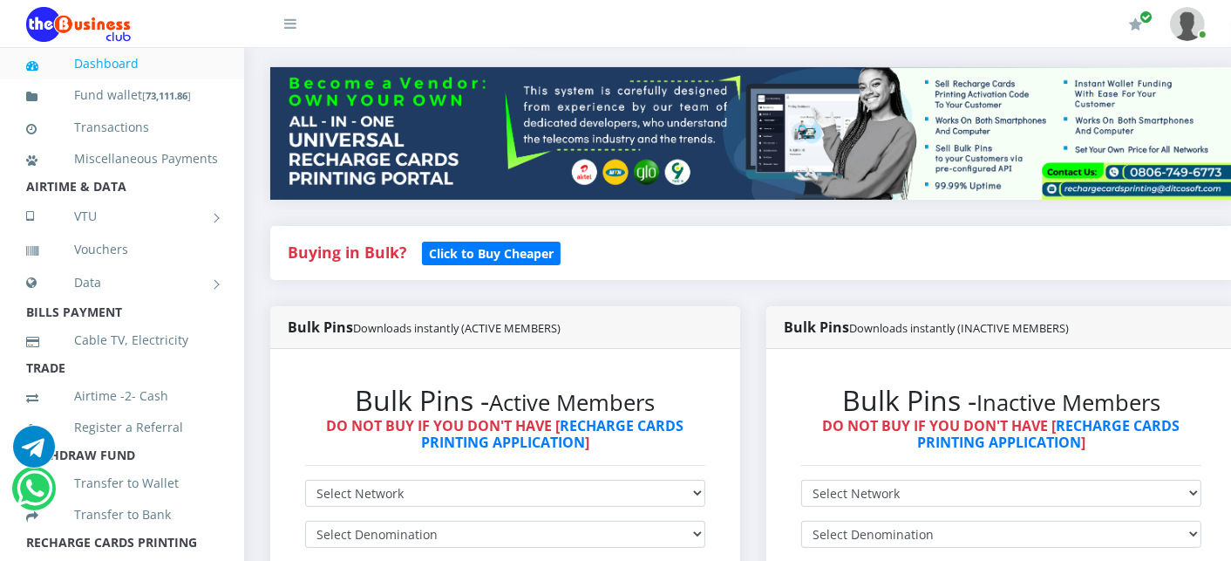
scroll to position [349, 0]
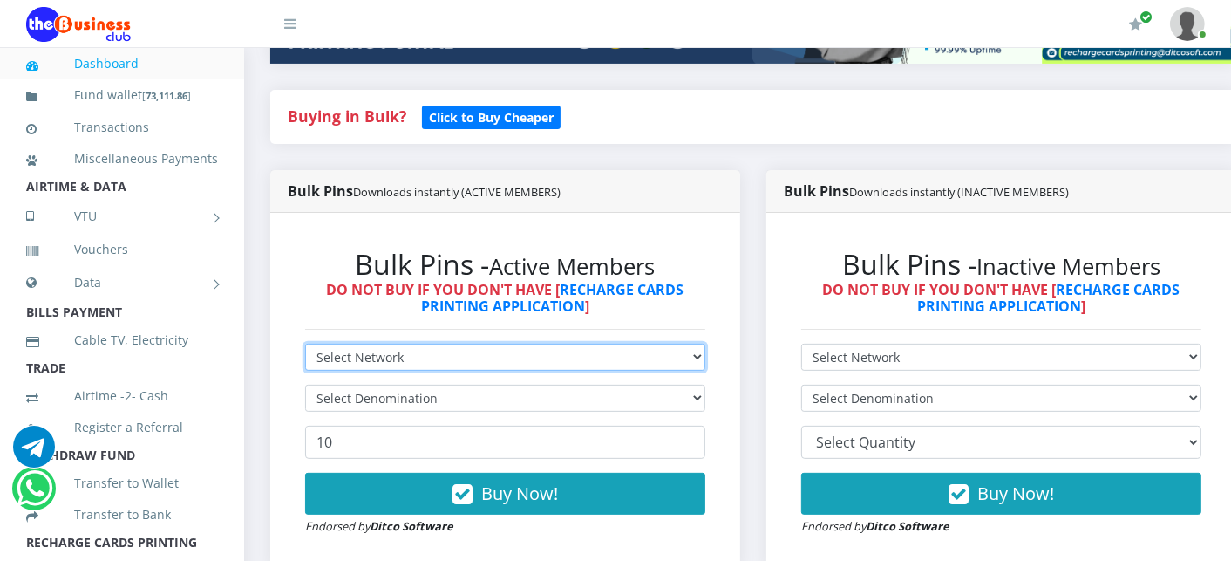
click at [447, 357] on select "Select Network MTN Globacom 9Mobile Airtel" at bounding box center [505, 356] width 400 height 27
select select "MTN"
click at [305, 345] on select "Select Network MTN Globacom 9Mobile Airtel" at bounding box center [505, 356] width 400 height 27
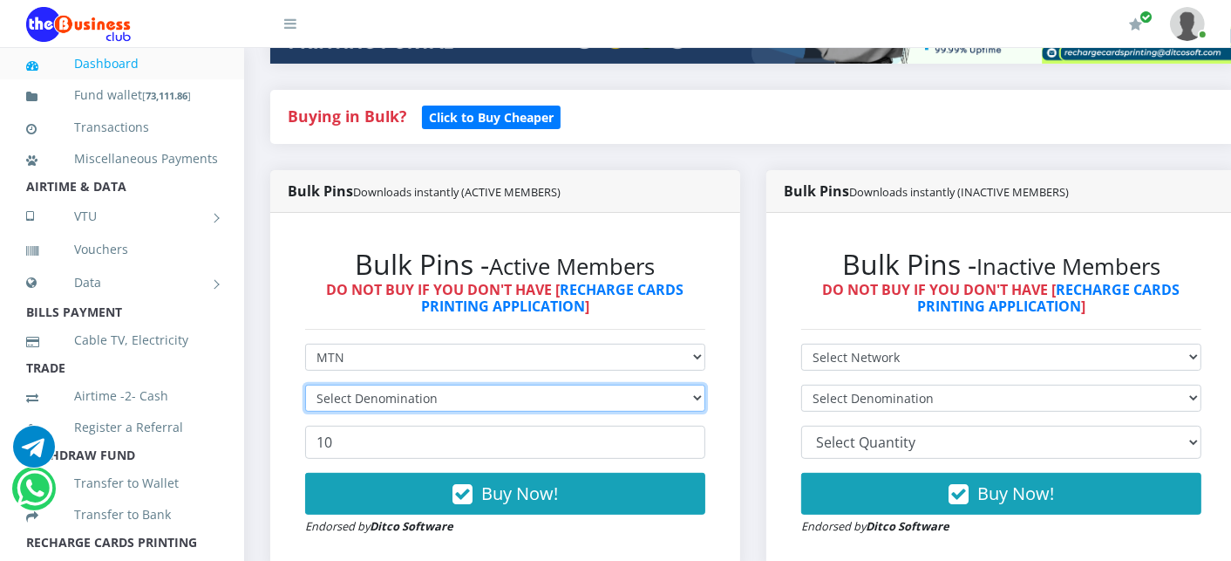
click at [415, 401] on select "Select Denomination" at bounding box center [505, 397] width 400 height 27
click at [415, 401] on select "Select Denomination MTN NGN100 - ₦96.99 MTN NGN200 - ₦193.98 MTN NGN400 - ₦387.…" at bounding box center [505, 397] width 400 height 27
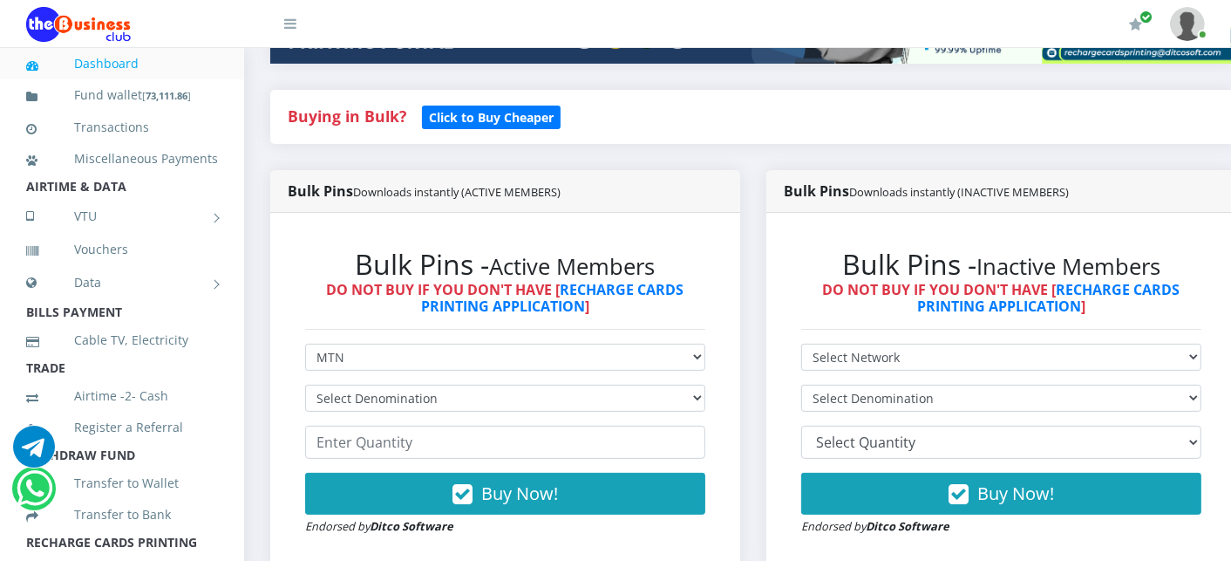
click at [386, 417] on form "Select Network MTN Globacom 9Mobile Airtel Select Denomination MTN NGN100 - ₦96…" at bounding box center [505, 439] width 400 height 192
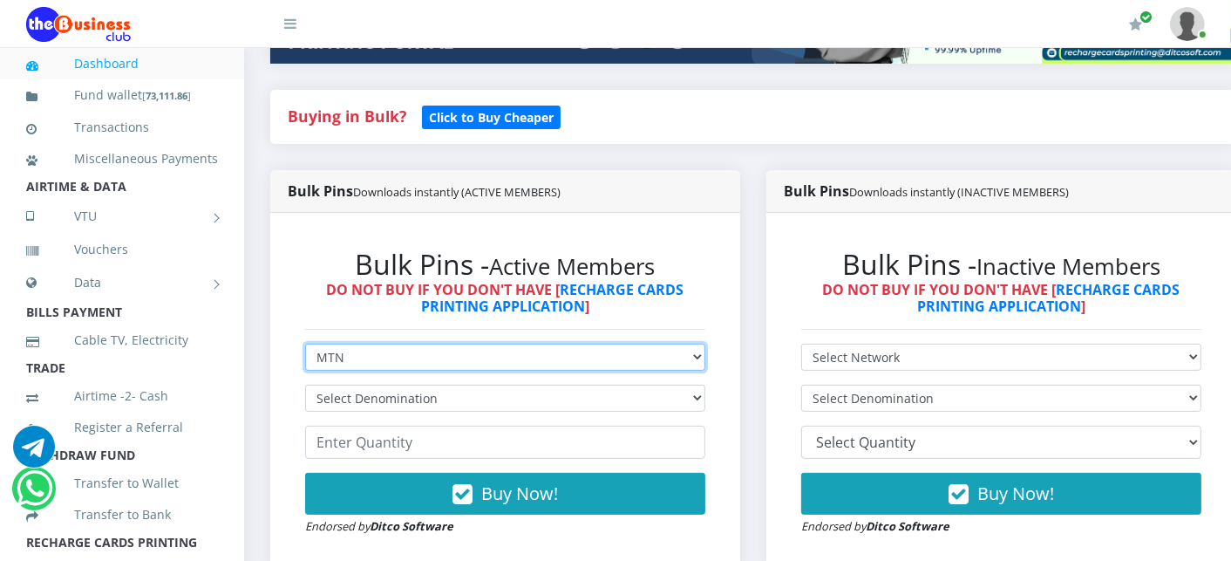
click at [385, 358] on select "Select Network MTN Globacom 9Mobile Airtel" at bounding box center [505, 356] width 400 height 27
select select "Airtel"
click at [305, 345] on select "Select Network MTN Globacom 9Mobile Airtel" at bounding box center [505, 356] width 400 height 27
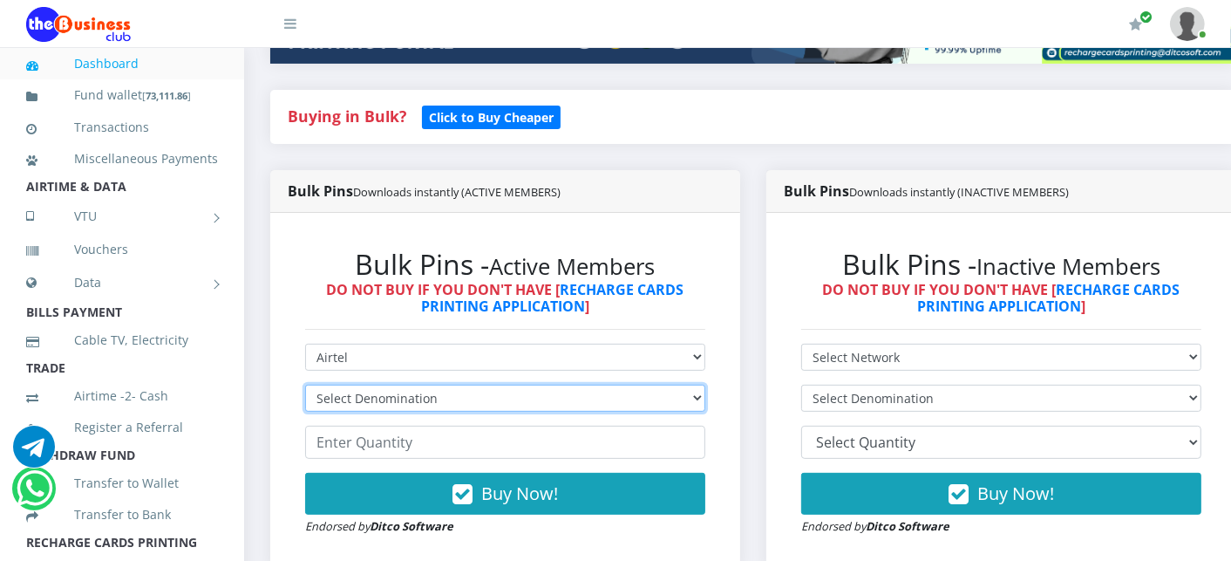
click at [377, 405] on select "Select Denomination" at bounding box center [505, 397] width 400 height 27
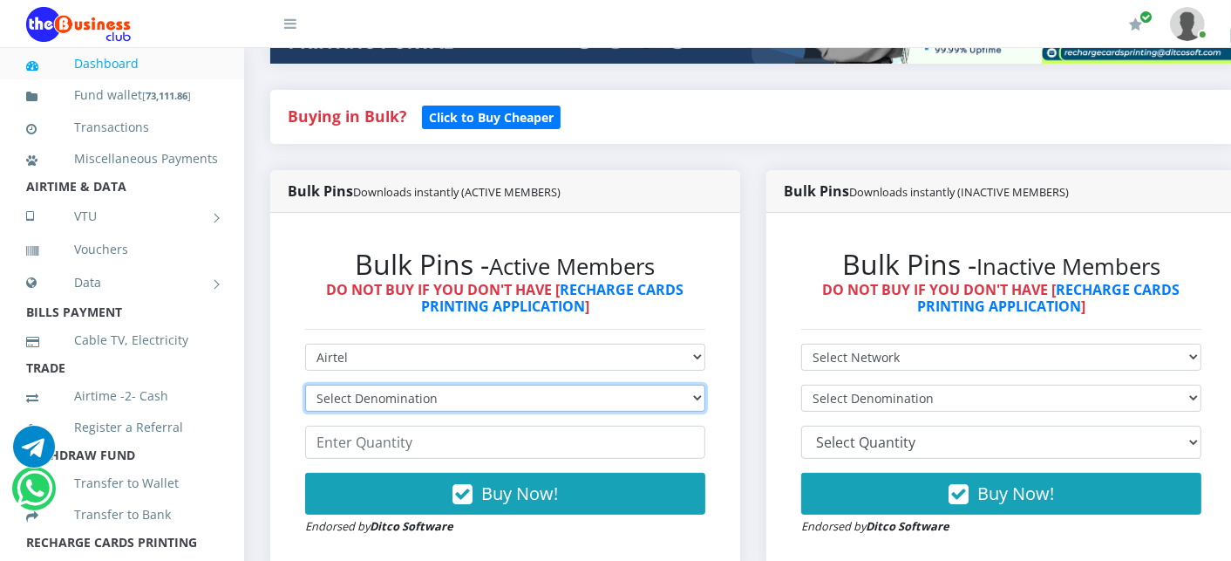
select select "481.9-500"
click at [305, 386] on select "Select Denomination Airtel NGN100 - ₦96.38 Airtel NGN200 - ₦192.76 Airtel NGN50…" at bounding box center [505, 397] width 400 height 27
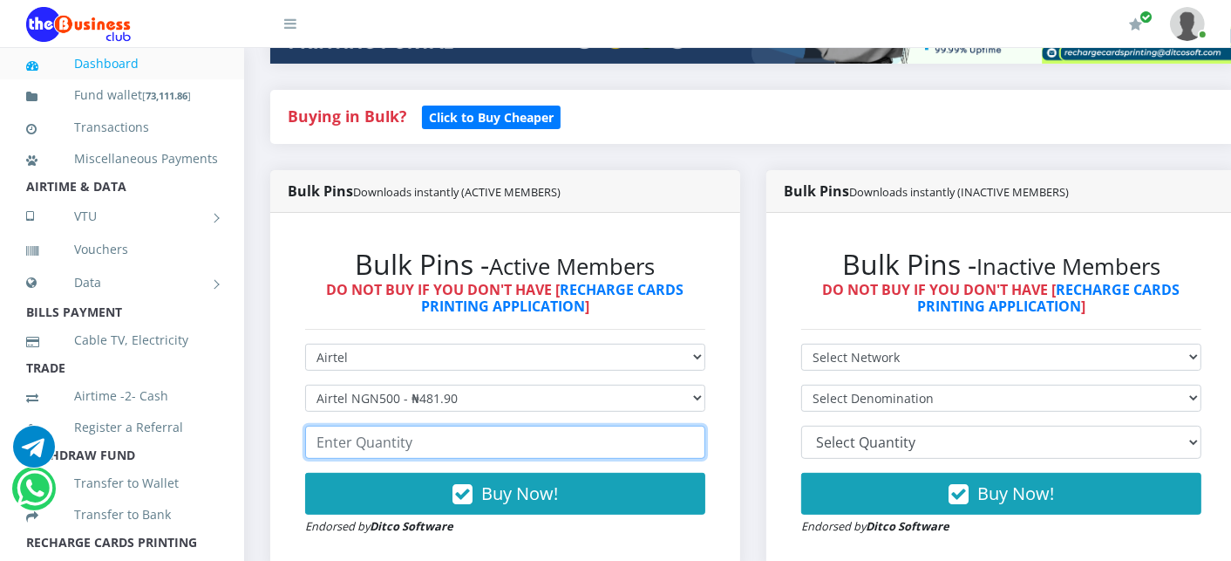
click at [364, 446] on input "number" at bounding box center [505, 441] width 400 height 33
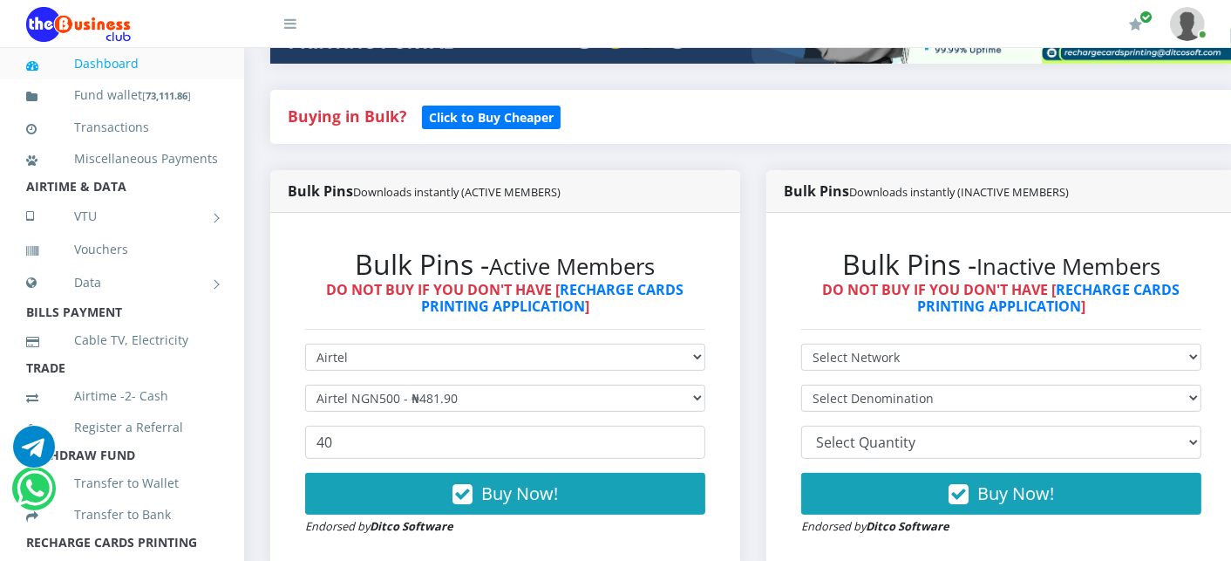
click at [262, 541] on div "Bulk Pins Downloads instantly (ACTIVE MEMBERS) Bulk Pins - Active Members DO NO…" at bounding box center [505, 383] width 496 height 426
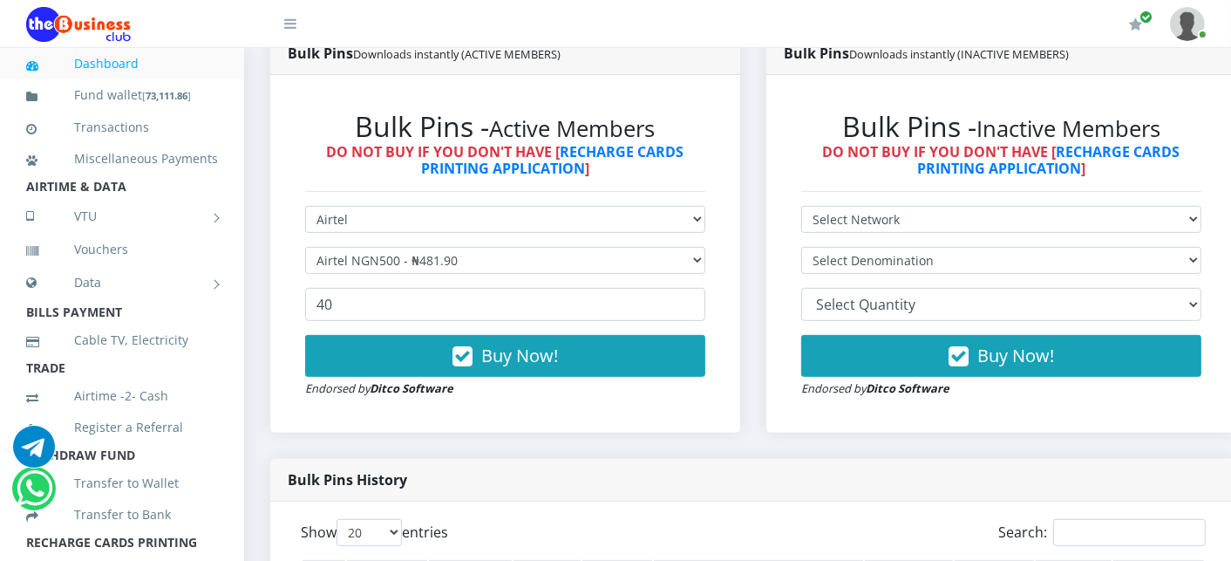
scroll to position [425, 0]
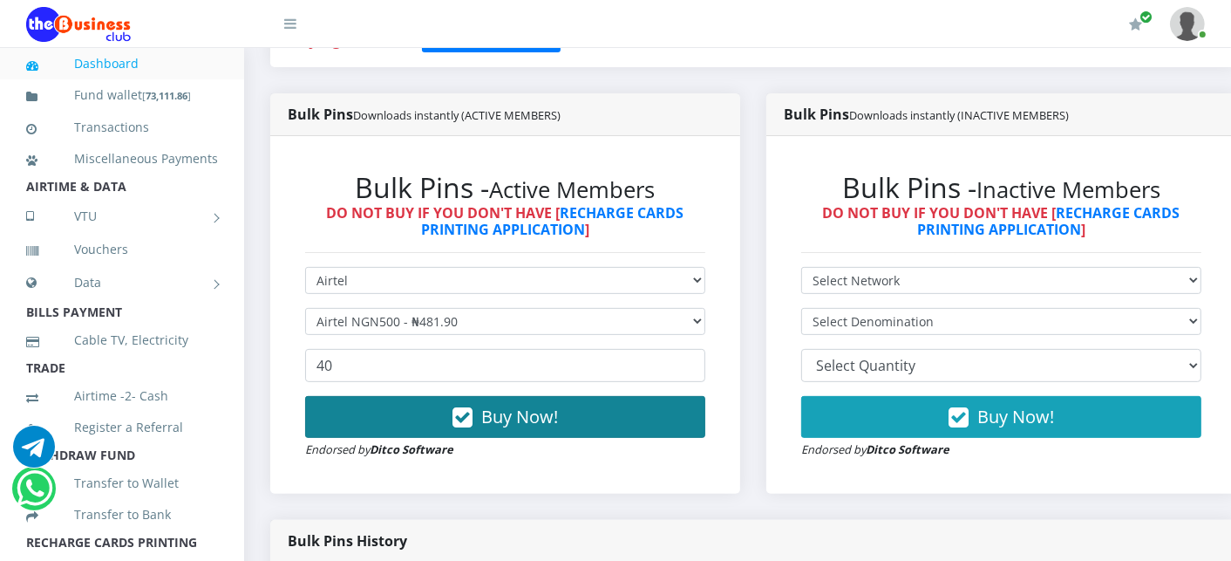
click at [411, 422] on button "Buy Now!" at bounding box center [505, 417] width 400 height 42
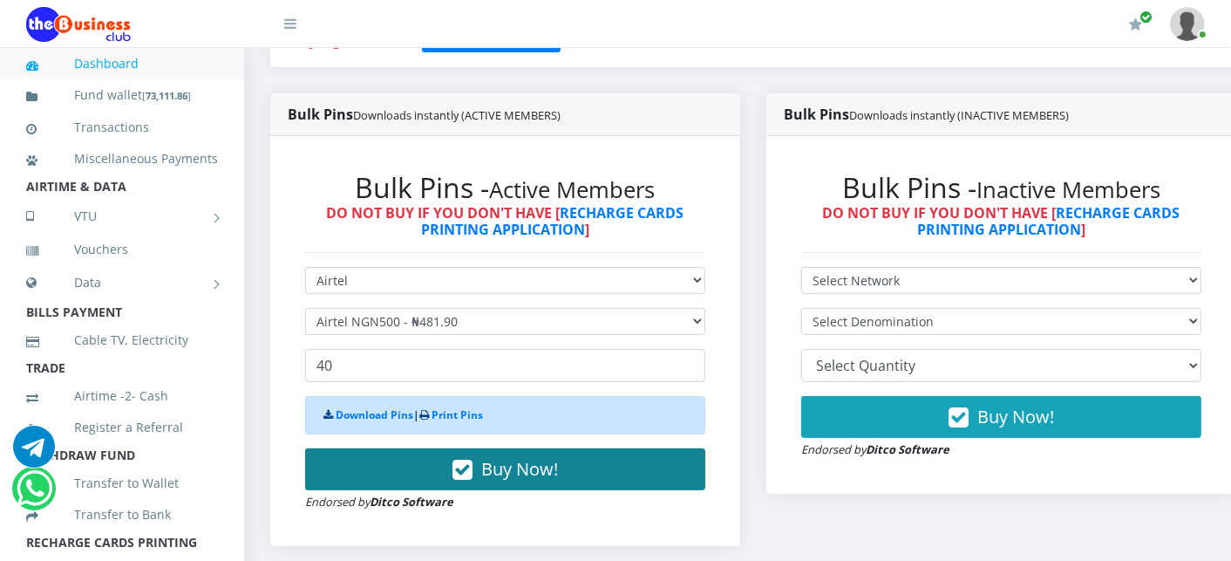
click at [413, 460] on button "Buy Now!" at bounding box center [505, 469] width 400 height 42
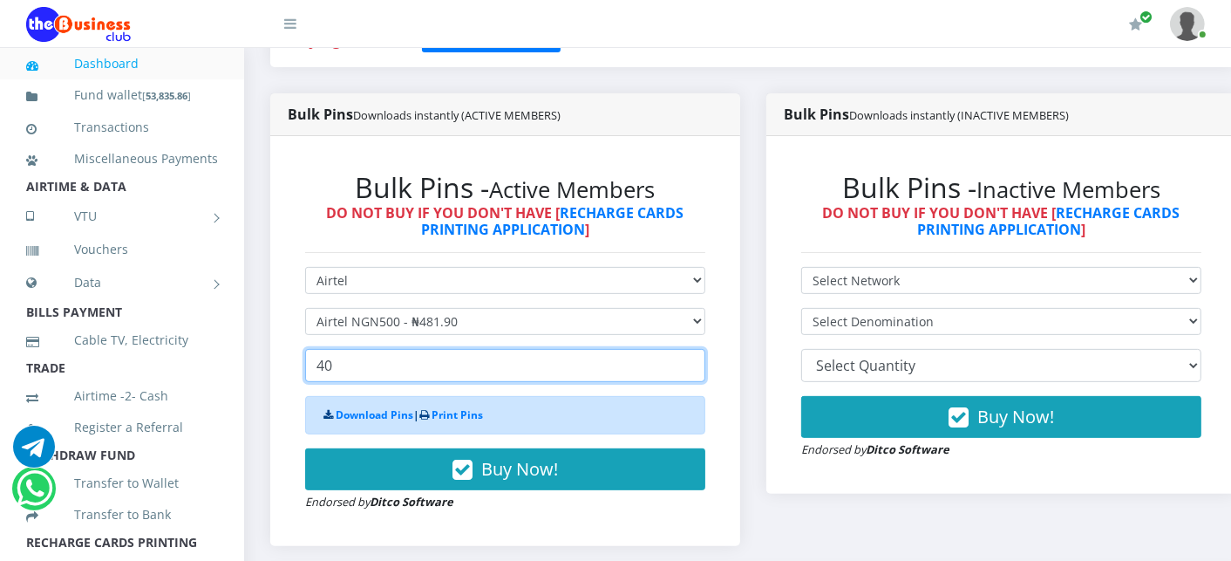
click at [364, 375] on input "40" at bounding box center [505, 365] width 400 height 33
type input "4"
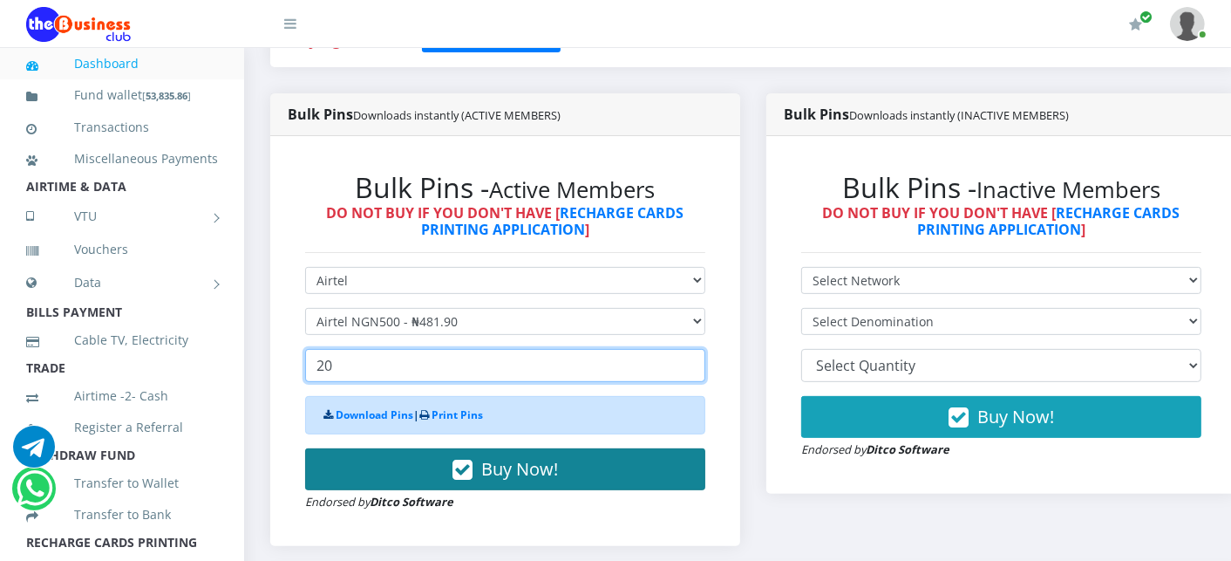
type input "20"
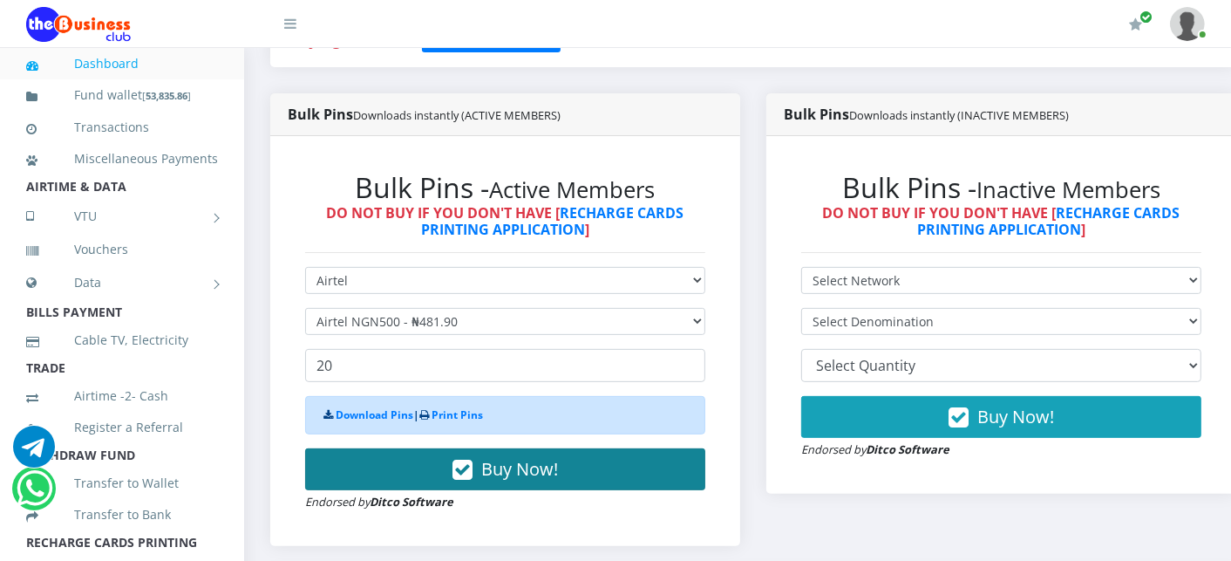
click at [370, 460] on button "Buy Now!" at bounding box center [505, 469] width 400 height 42
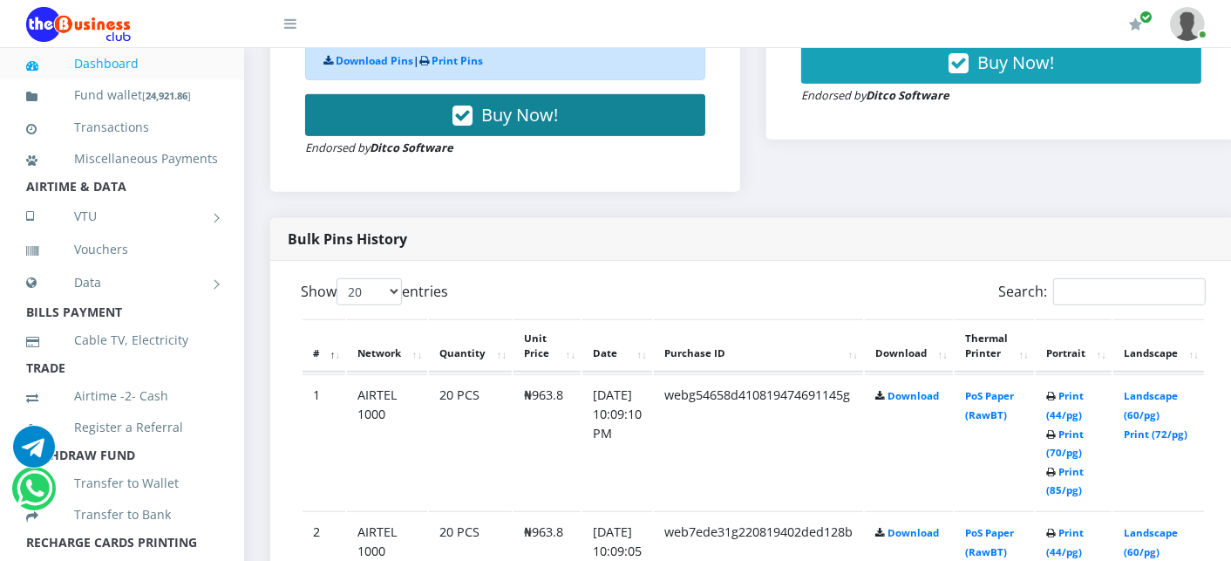
scroll to position [813, 0]
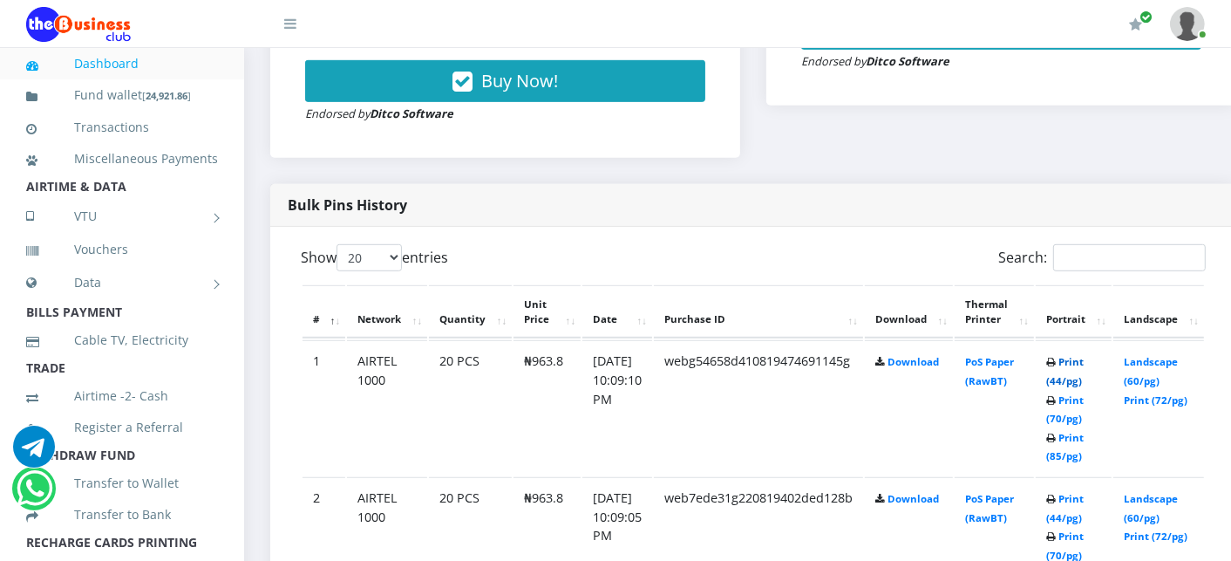
click at [1084, 360] on link "Print (44/pg)" at bounding box center [1064, 371] width 37 height 32
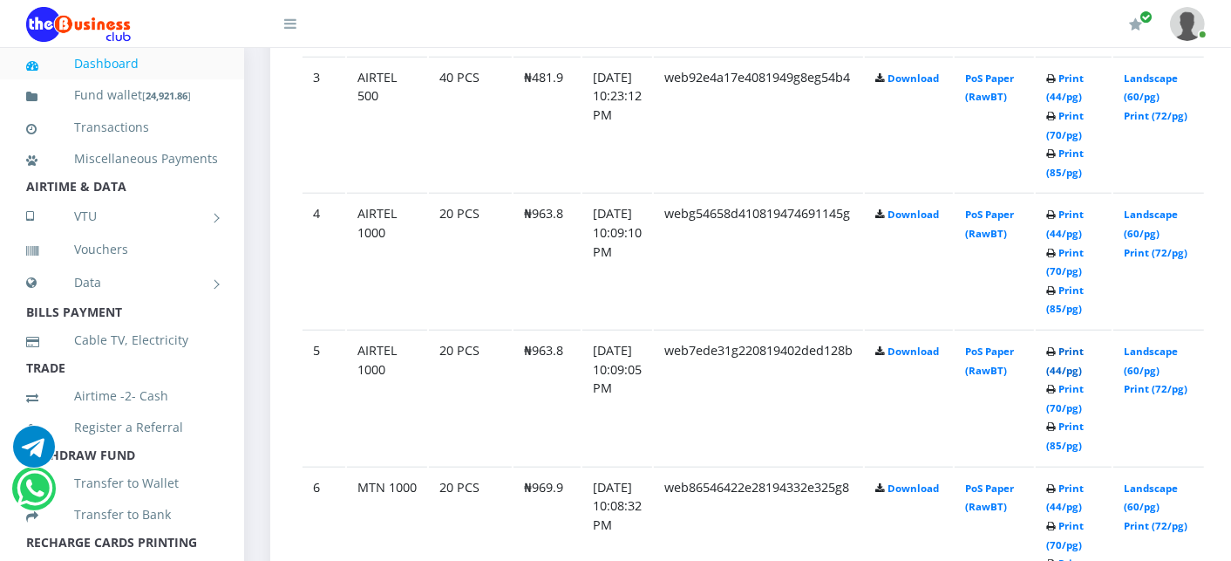
click at [1084, 346] on link "Print (44/pg)" at bounding box center [1064, 360] width 37 height 32
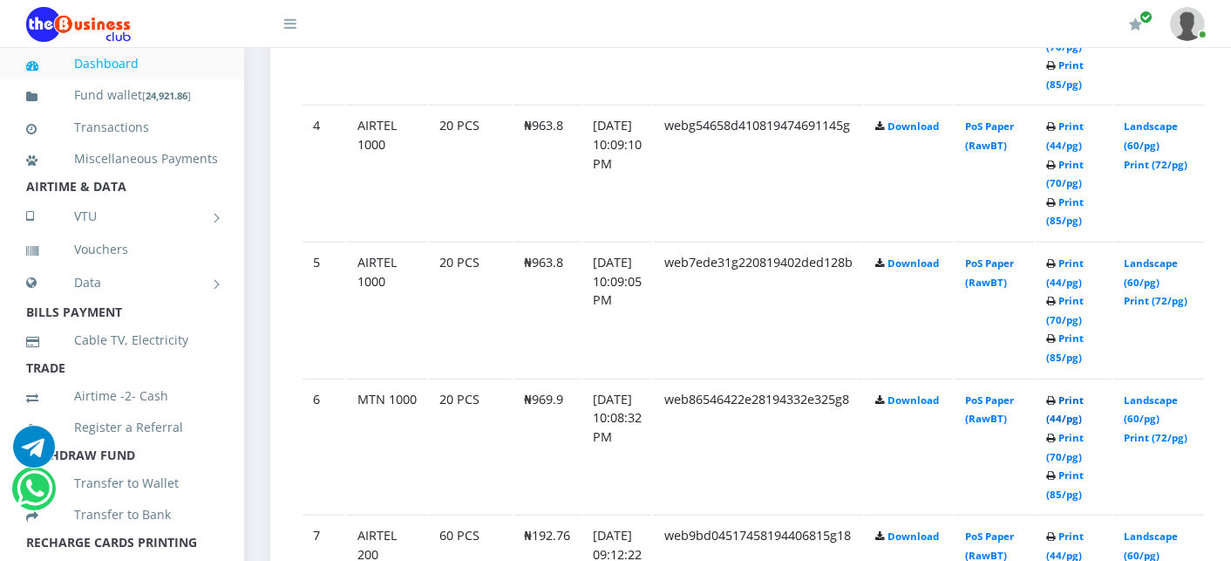
click at [1084, 398] on link "Print (44/pg)" at bounding box center [1064, 409] width 37 height 32
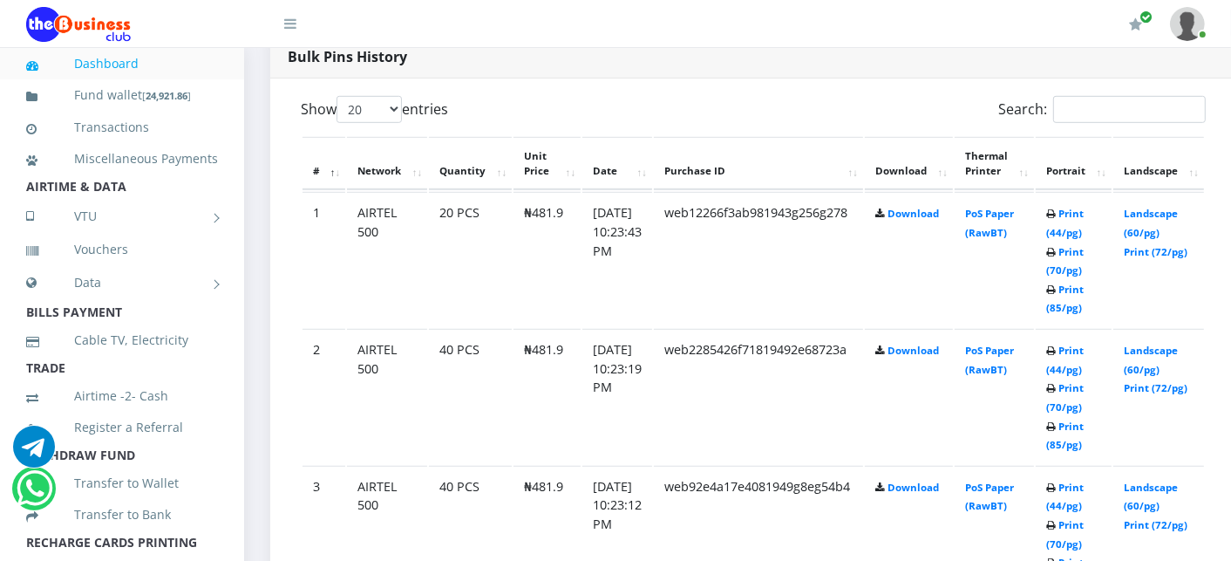
scroll to position [952, 0]
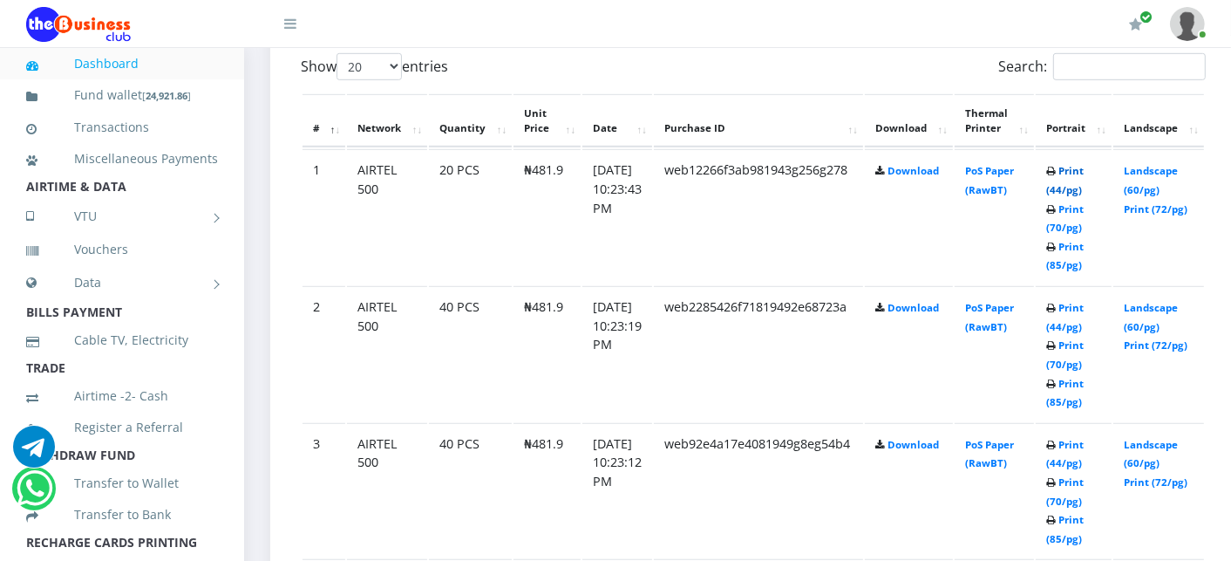
click at [1078, 168] on link "Print (44/pg)" at bounding box center [1064, 180] width 37 height 32
click at [1084, 309] on link "Print (44/pg)" at bounding box center [1064, 317] width 37 height 32
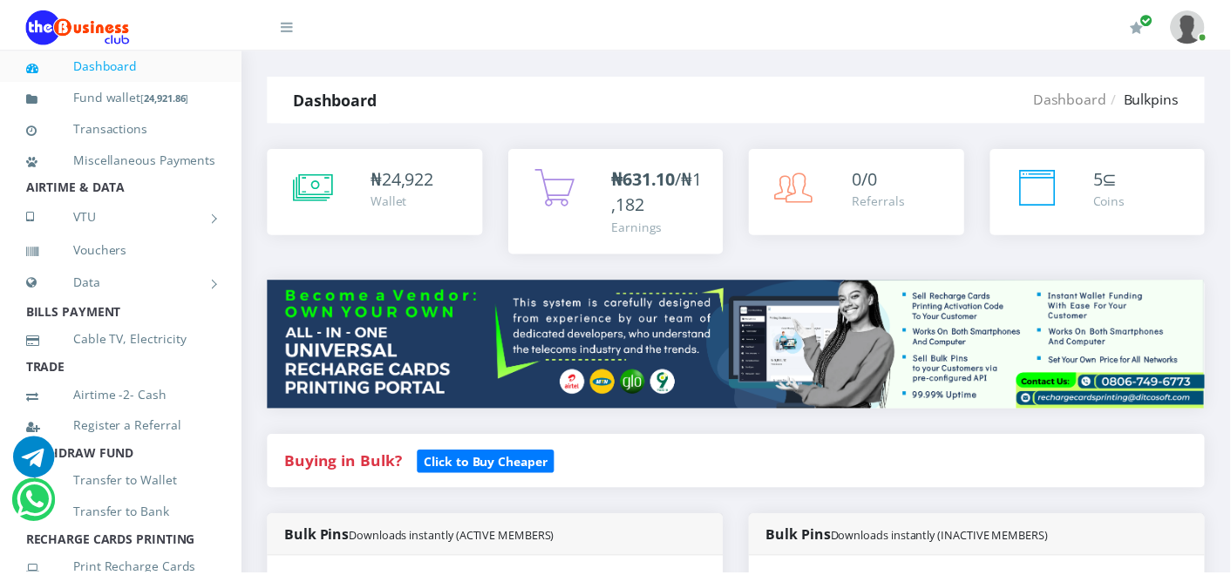
scroll to position [1018, 0]
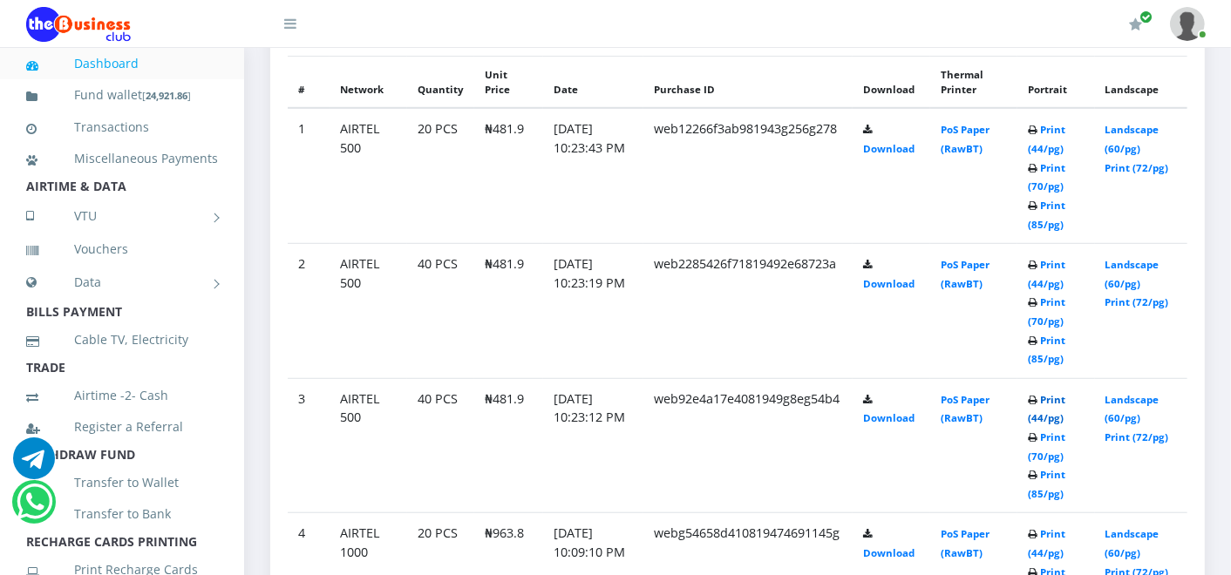
click at [1065, 401] on link "Print (44/pg)" at bounding box center [1046, 409] width 37 height 32
